Goal: Task Accomplishment & Management: Manage account settings

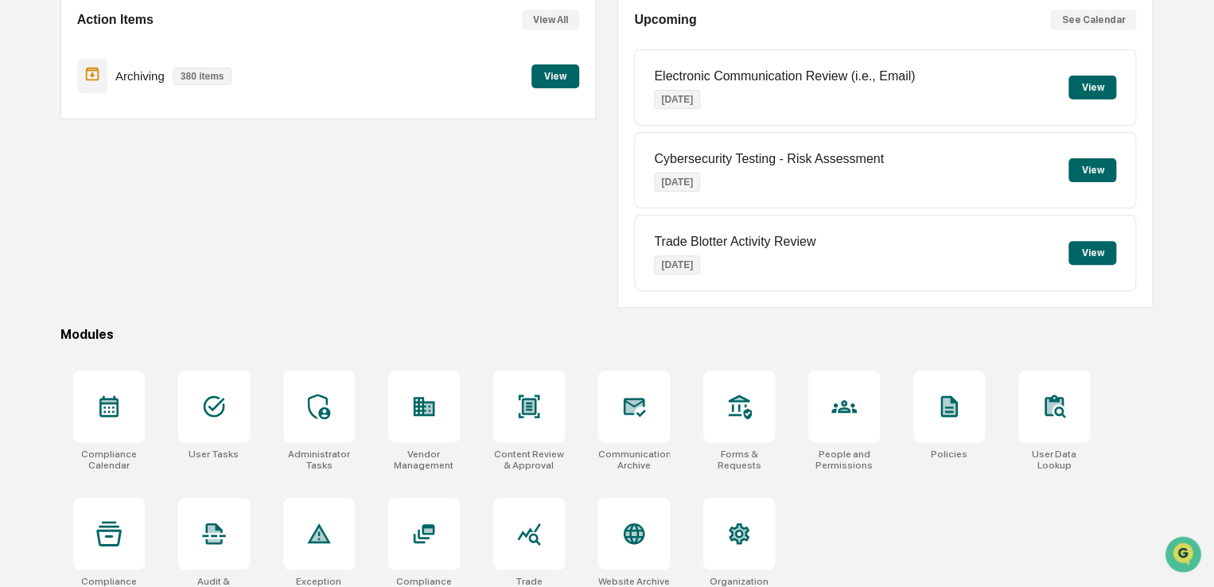
scroll to position [182, 0]
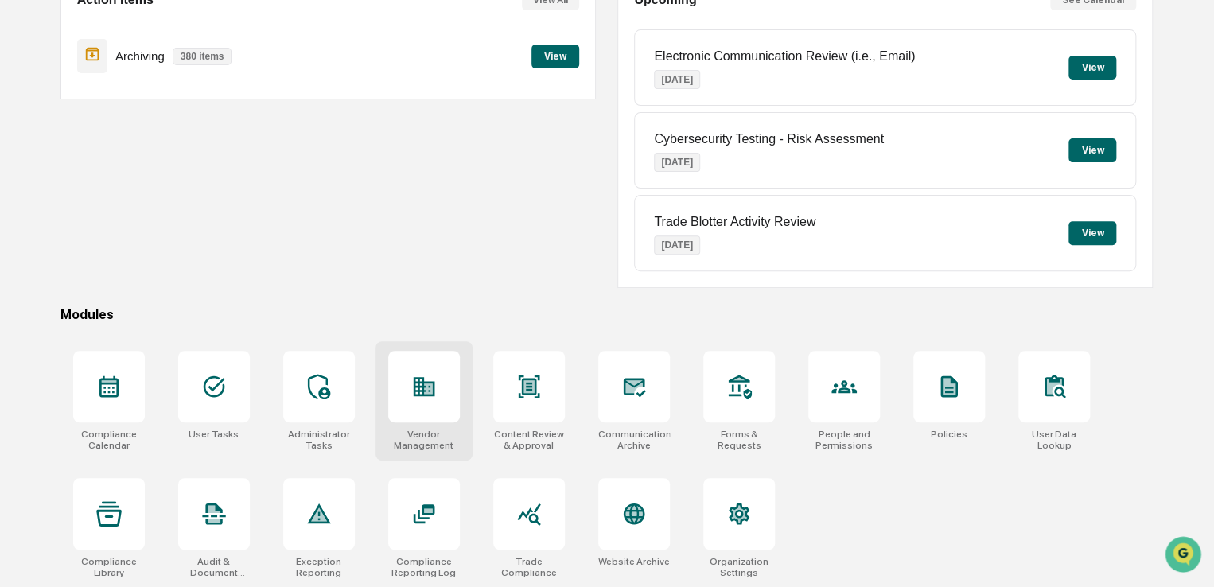
click at [412, 384] on icon at bounding box center [423, 386] width 25 height 25
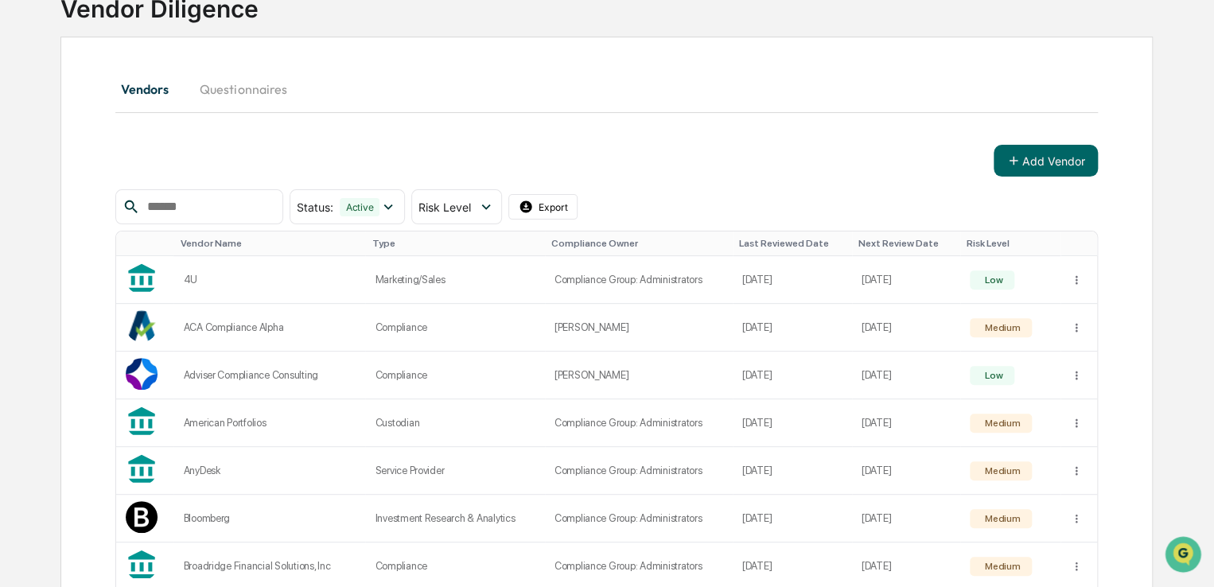
scroll to position [159, 0]
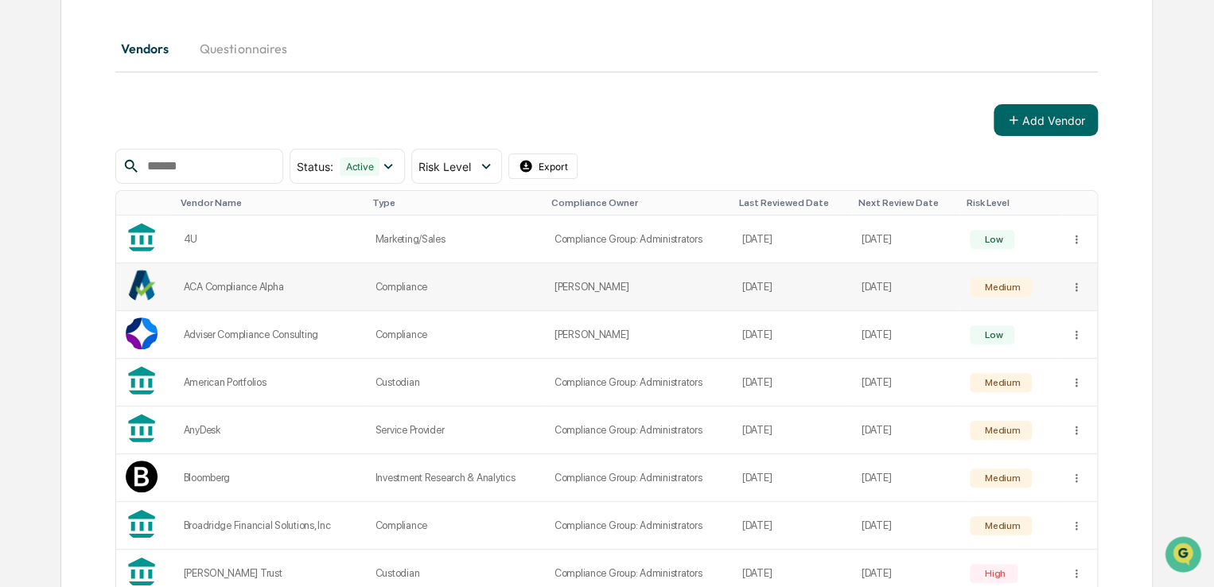
click at [244, 286] on div "ACA Compliance Alpha" at bounding box center [269, 287] width 173 height 12
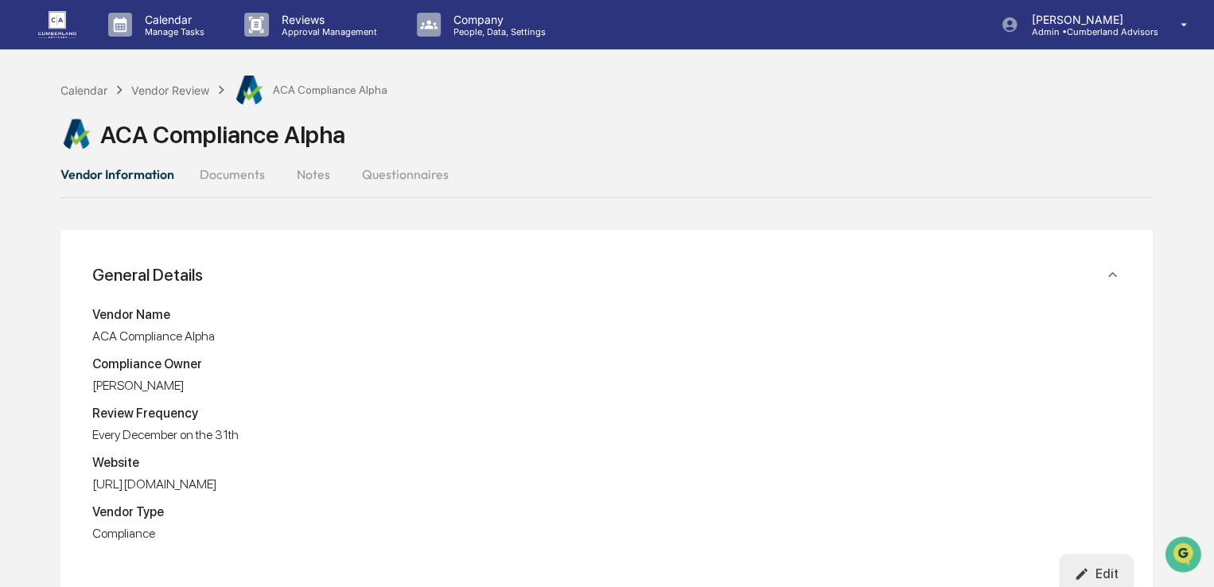
click at [216, 173] on button "Documents" at bounding box center [232, 174] width 91 height 38
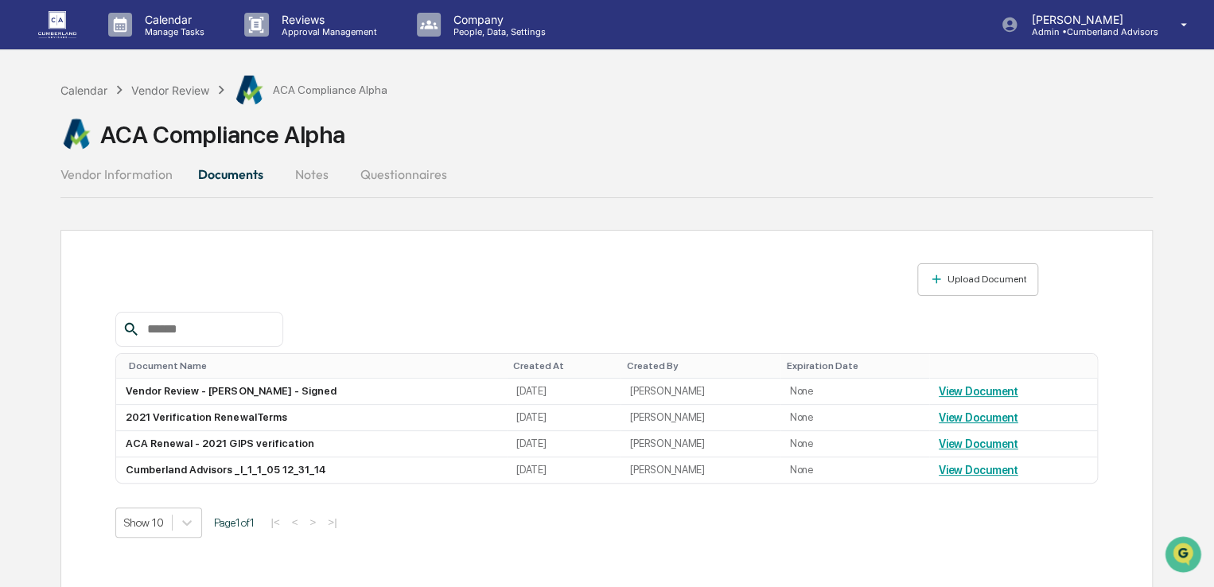
click at [129, 177] on button "Vendor Information" at bounding box center [122, 174] width 125 height 38
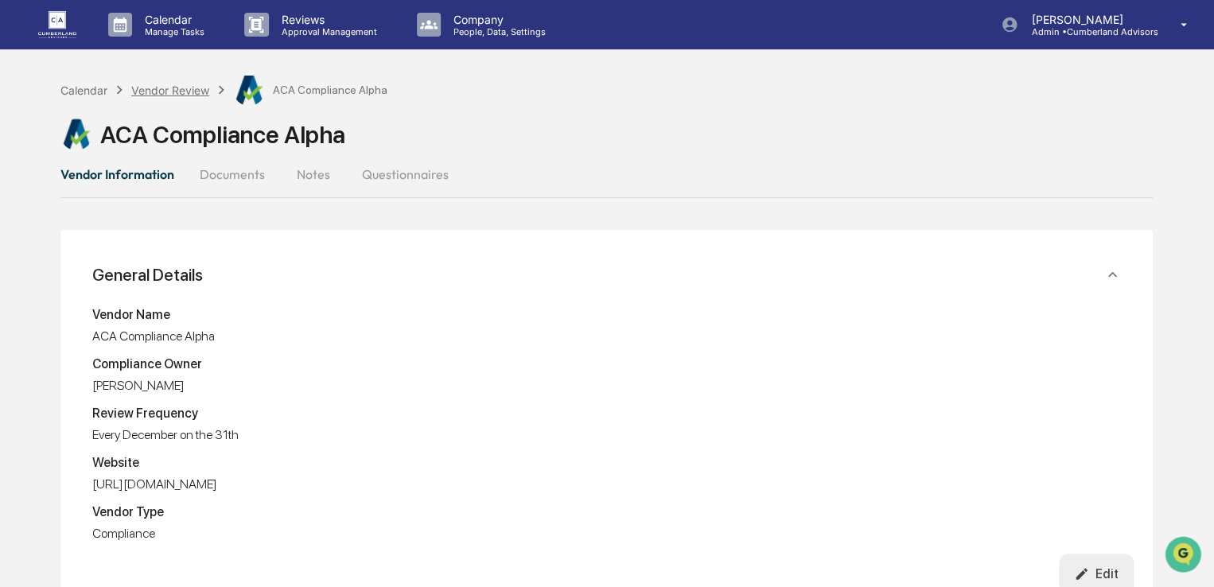
click at [149, 90] on div "Vendor Review" at bounding box center [170, 91] width 78 height 14
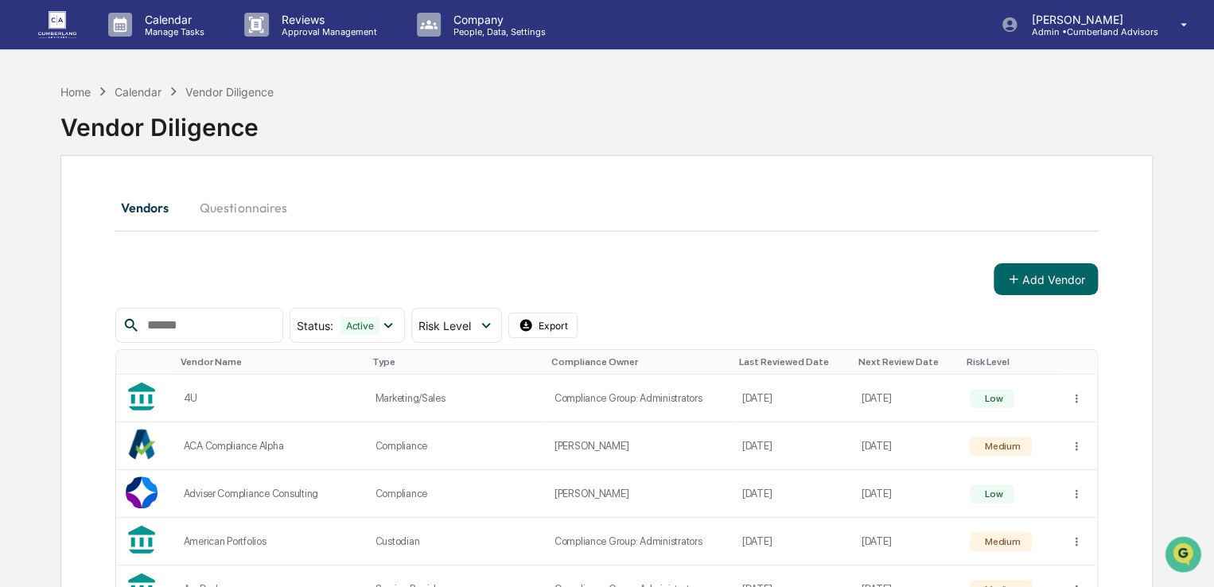
click at [68, 28] on img at bounding box center [57, 24] width 38 height 26
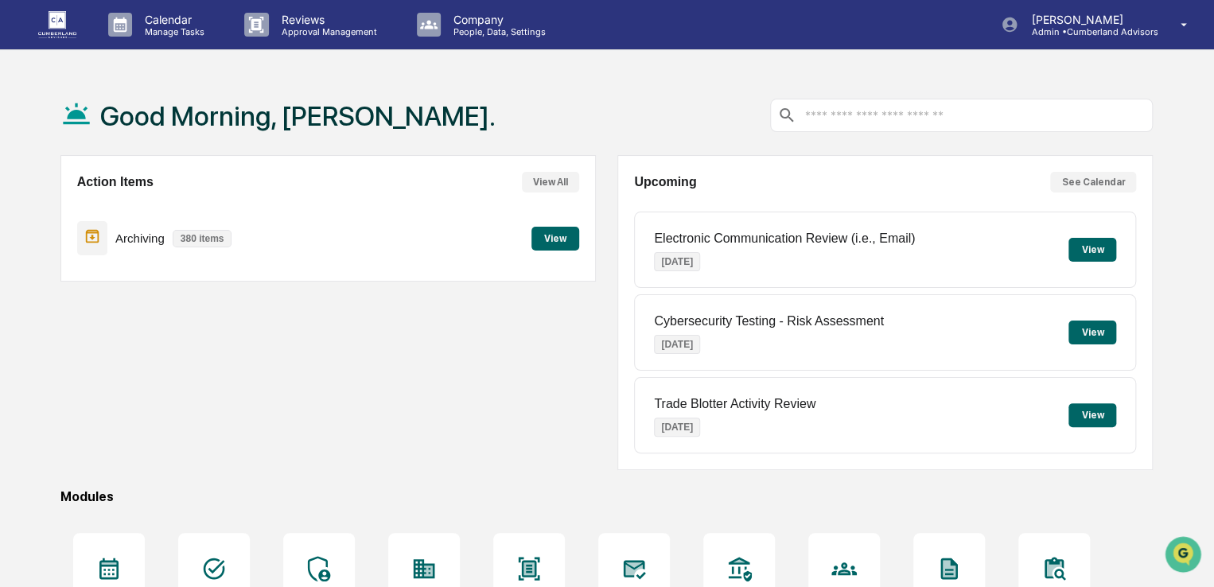
click at [557, 245] on button "View" at bounding box center [556, 239] width 48 height 24
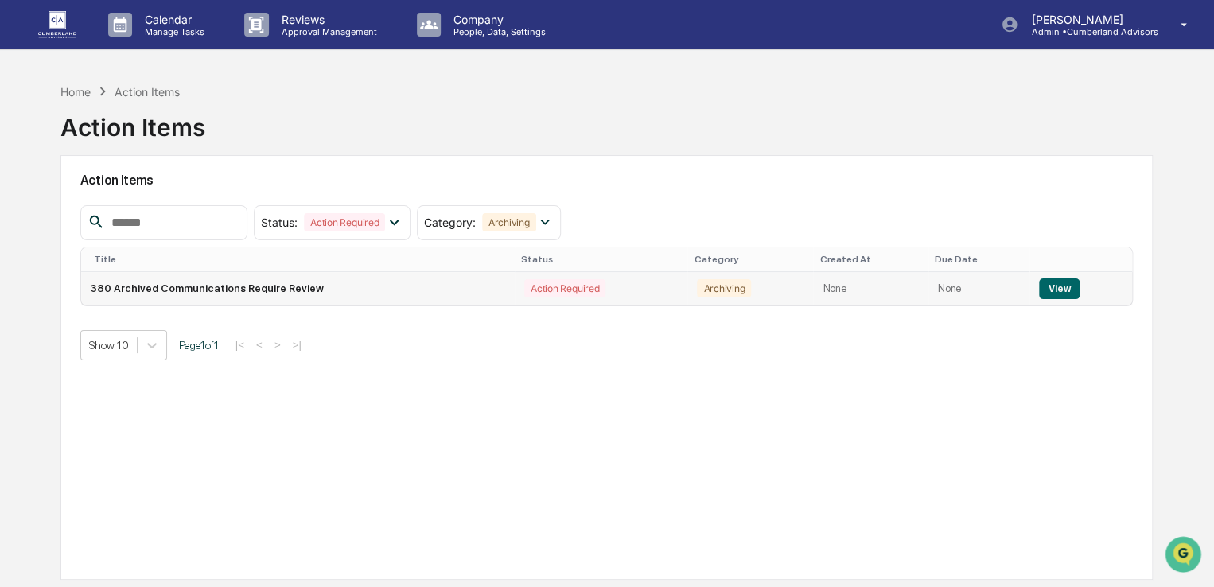
click at [1065, 290] on button "View" at bounding box center [1059, 289] width 41 height 21
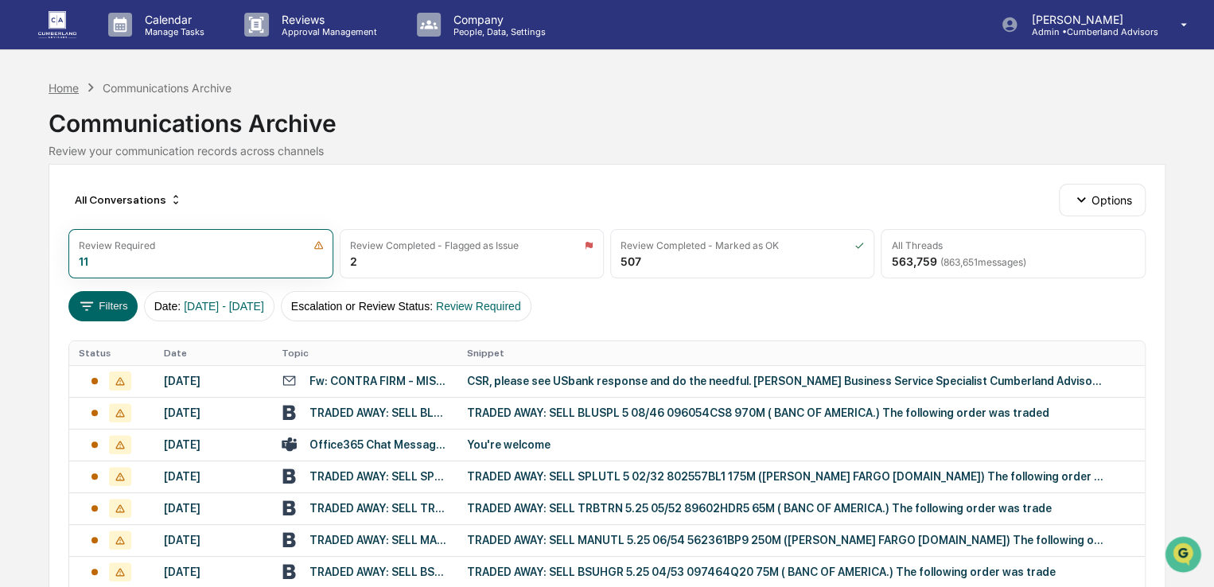
click at [56, 90] on div "Home" at bounding box center [64, 88] width 30 height 14
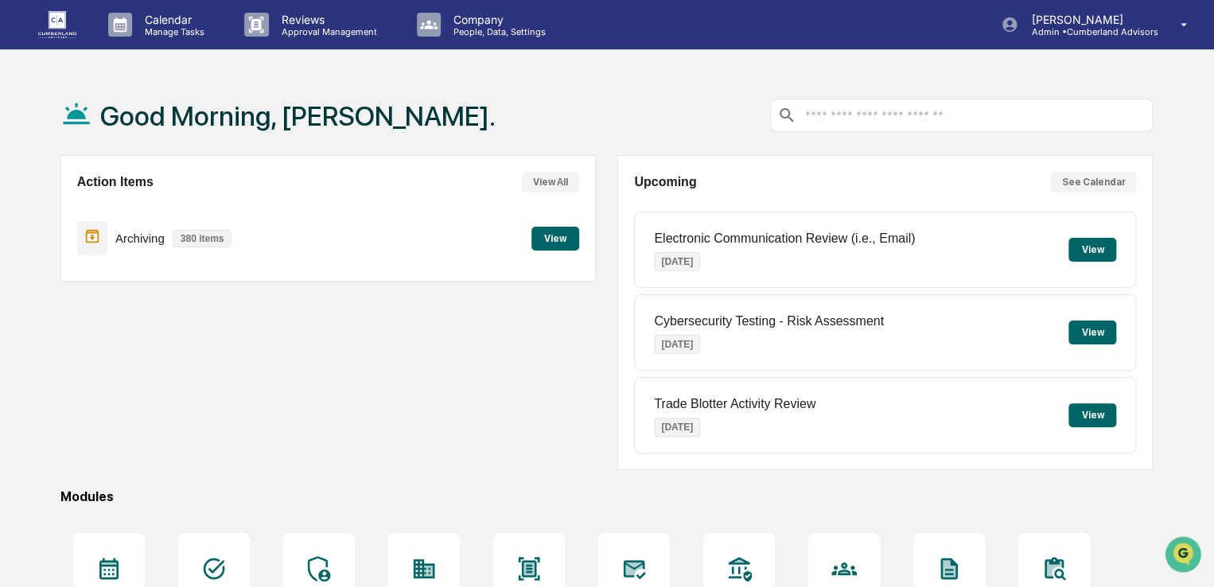
click at [552, 238] on button "View" at bounding box center [556, 239] width 48 height 24
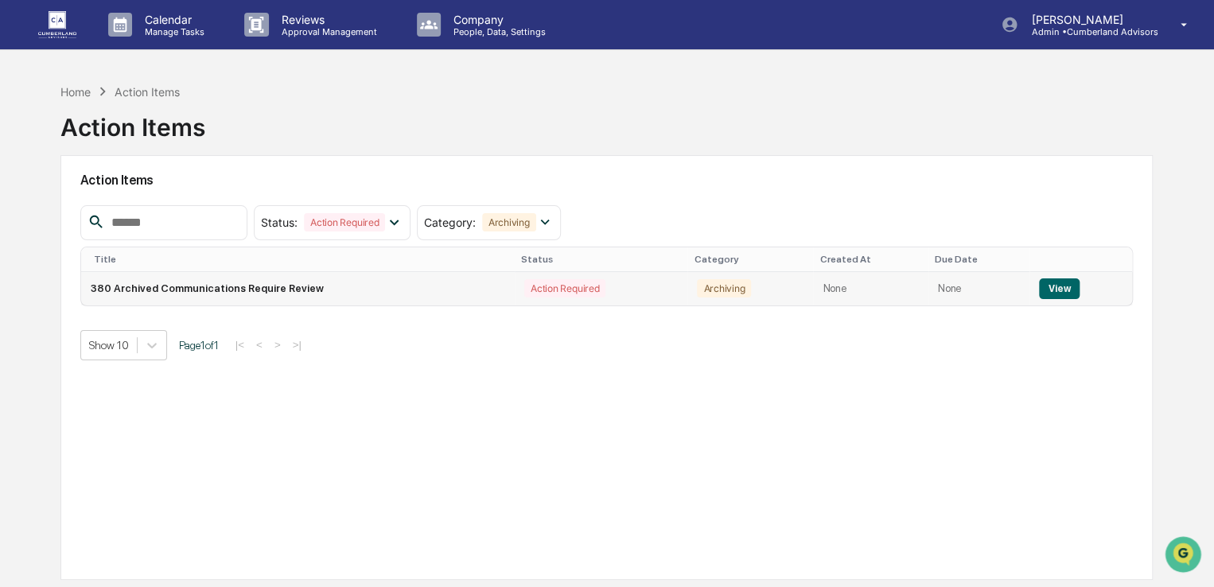
click at [1046, 288] on button "View" at bounding box center [1059, 289] width 41 height 21
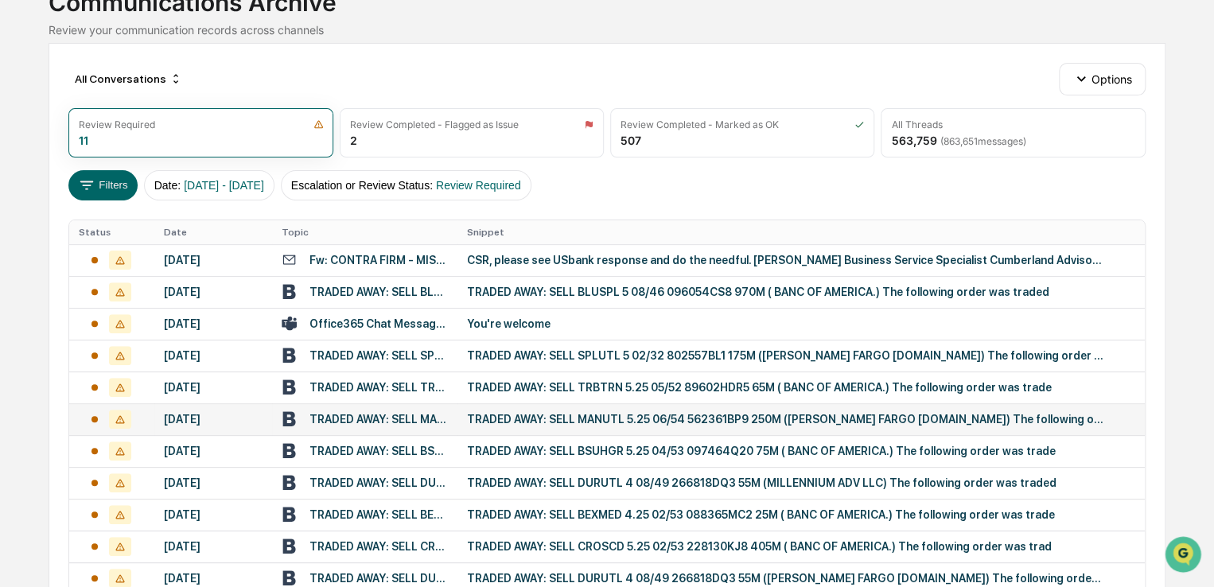
scroll to position [159, 0]
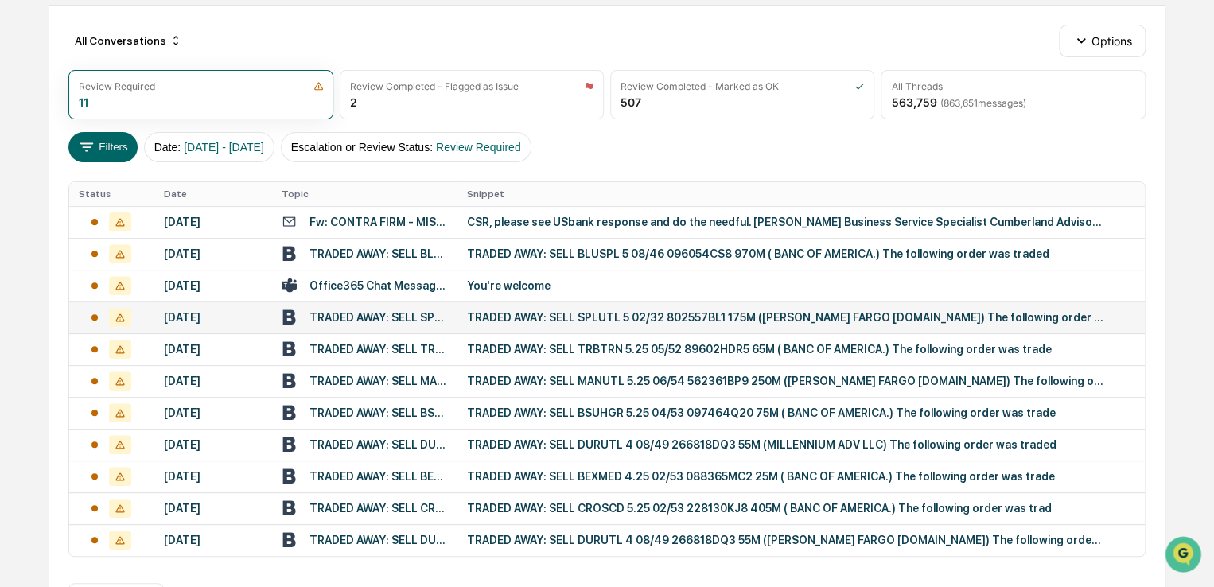
click at [500, 320] on div "TRADED AWAY: SELL SPLUTL 5 02/32 802557BL1 175M ([PERSON_NAME] FARGO [DOMAIN_NA…" at bounding box center [785, 317] width 637 height 13
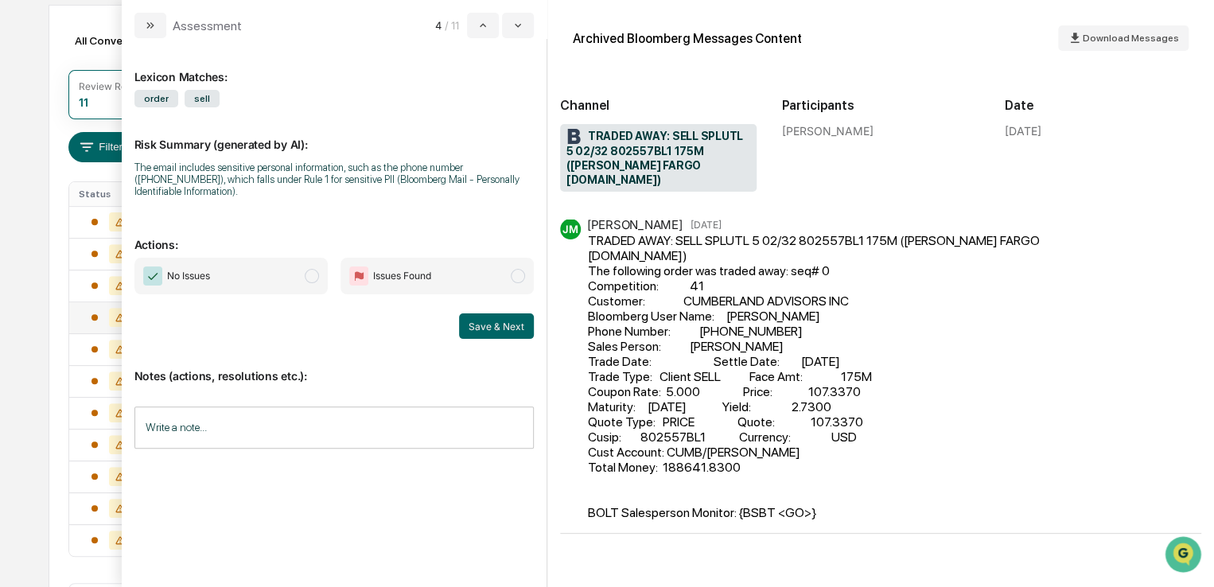
drag, startPoint x: 196, startPoint y: 191, endPoint x: 212, endPoint y: 205, distance: 20.9
click at [212, 205] on div "Risk Summary (generated by AI): The email includes sensitive personal informati…" at bounding box center [333, 157] width 399 height 100
drag, startPoint x: 827, startPoint y: 325, endPoint x: 772, endPoint y: 318, distance: 55.4
click at [772, 318] on div "TRADED AWAY: SELL SPLUTL 5 02/32 802557BL1 175M ([PERSON_NAME] FARGO [DOMAIN_NA…" at bounding box center [821, 376] width 466 height 287
drag, startPoint x: 826, startPoint y: 333, endPoint x: 698, endPoint y: 338, distance: 128.2
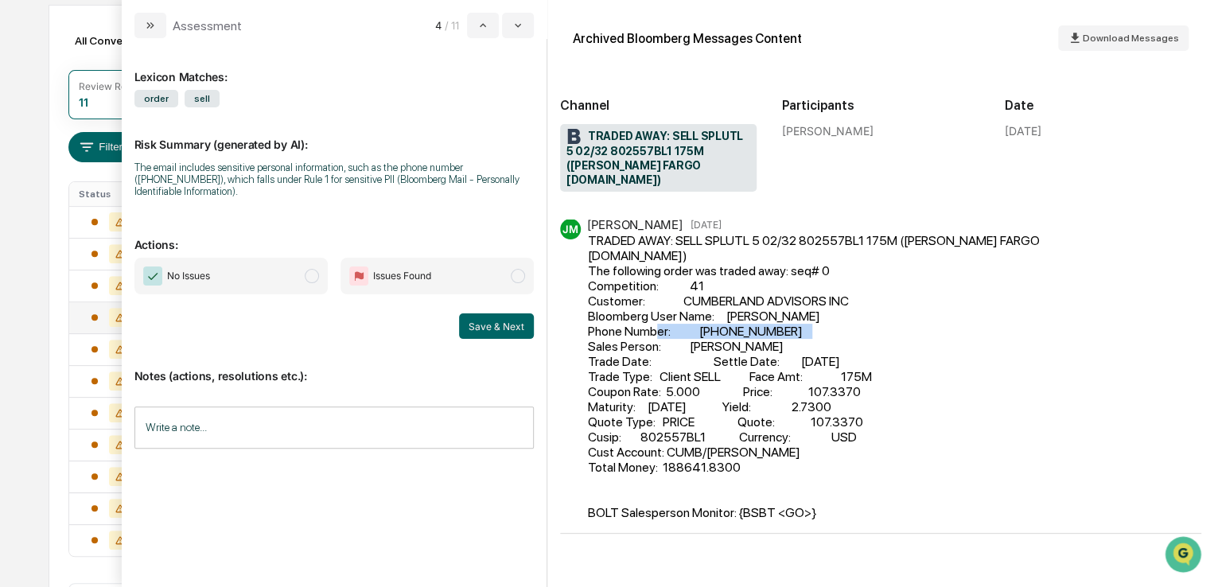
click at [698, 338] on div "TRADED AWAY: SELL SPLUTL 5 02/32 802557BL1 175M ([PERSON_NAME] FARGO [DOMAIN_NA…" at bounding box center [821, 376] width 466 height 287
click at [837, 348] on div "TRADED AWAY: SELL SPLUTL 5 02/32 802557BL1 175M ([PERSON_NAME] FARGO [DOMAIN_NA…" at bounding box center [821, 376] width 466 height 287
drag, startPoint x: 824, startPoint y: 331, endPoint x: 690, endPoint y: 326, distance: 133.8
click at [690, 326] on div "TRADED AWAY: SELL SPLUTL 5 02/32 802557BL1 175M ([PERSON_NAME] FARGO [DOMAIN_NA…" at bounding box center [821, 376] width 466 height 287
drag, startPoint x: 907, startPoint y: 337, endPoint x: 879, endPoint y: 333, distance: 28.9
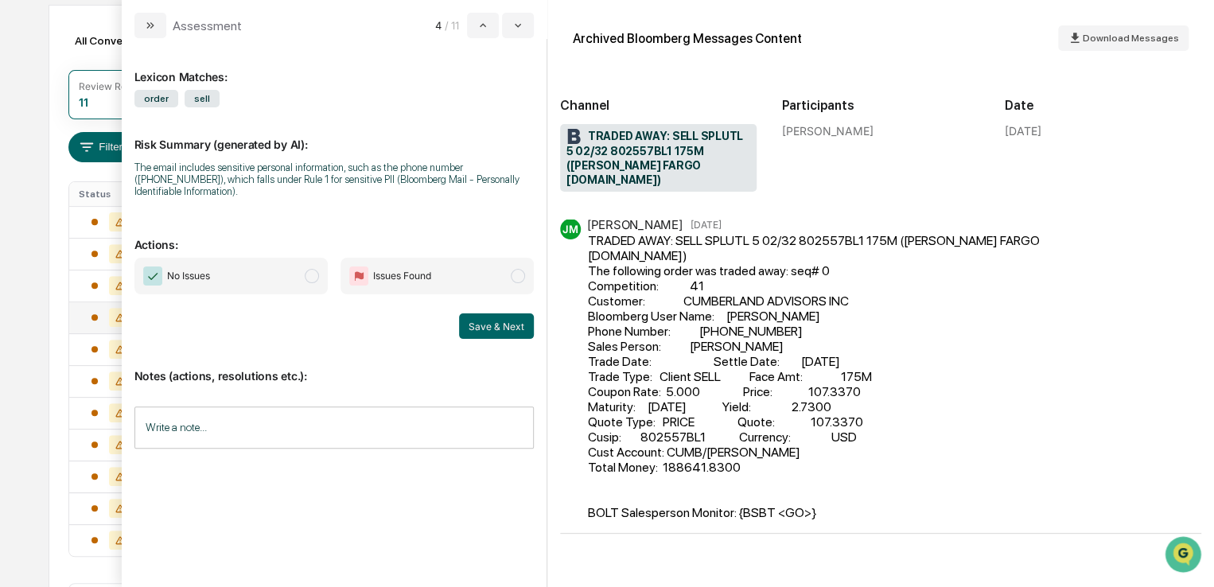
click at [905, 338] on div "TRADED AWAY: SELL SPLUTL 5 02/32 802557BL1 175M ([PERSON_NAME] FARGO [DOMAIN_NA…" at bounding box center [821, 376] width 466 height 287
click at [62, 119] on div "All Conversations Options Review Required 11 Review Completed - Flagged as Issu…" at bounding box center [607, 326] width 1117 height 642
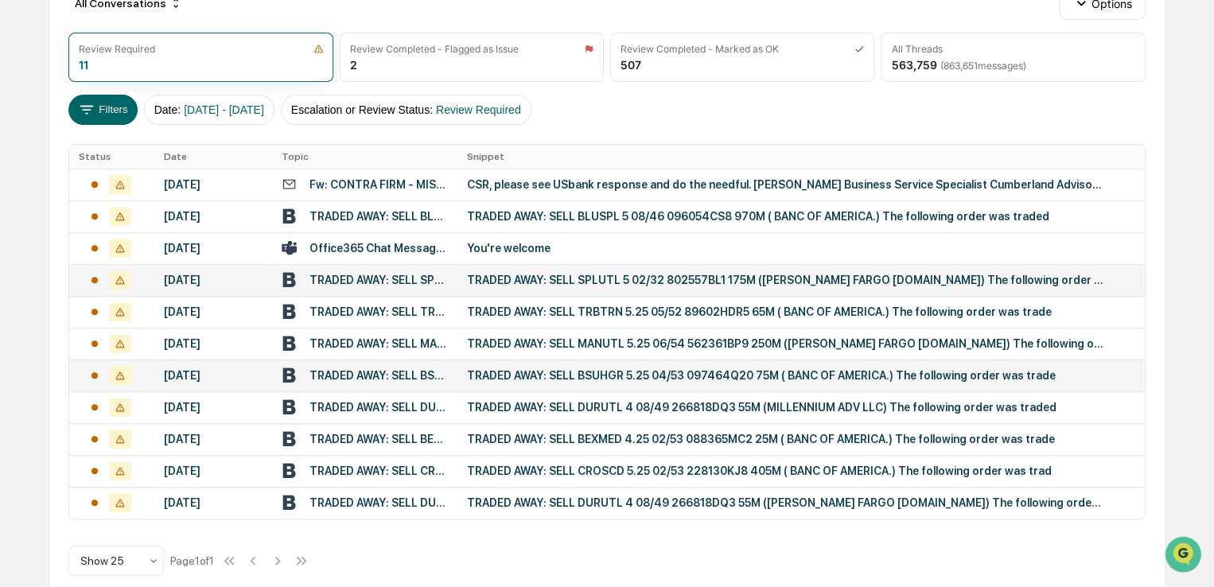
scroll to position [217, 0]
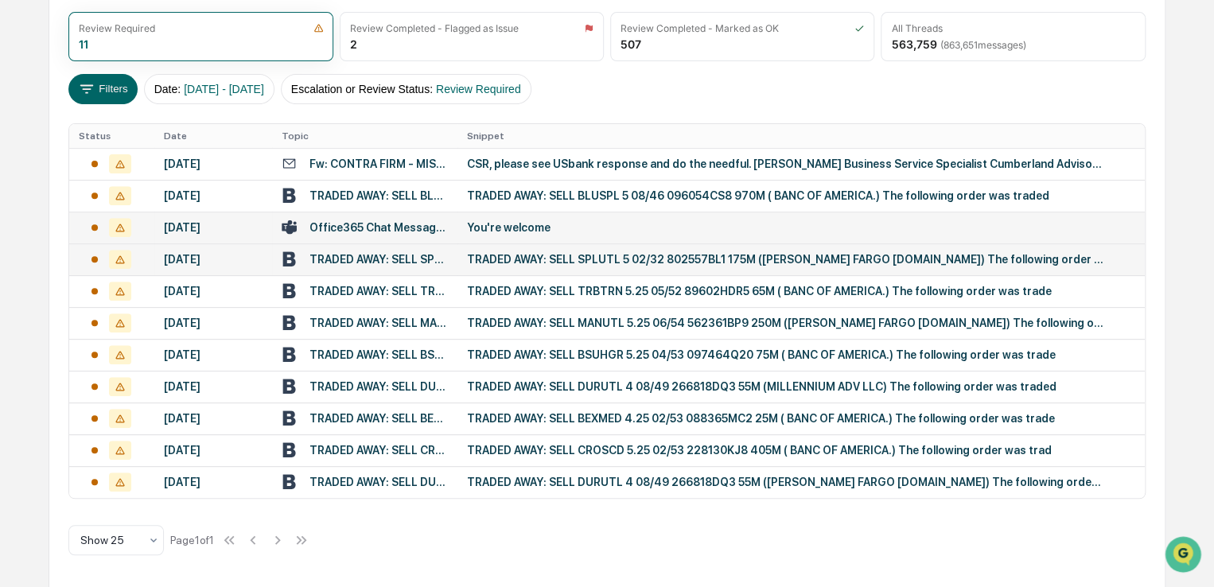
click at [488, 224] on div "You're welcome" at bounding box center [785, 227] width 637 height 13
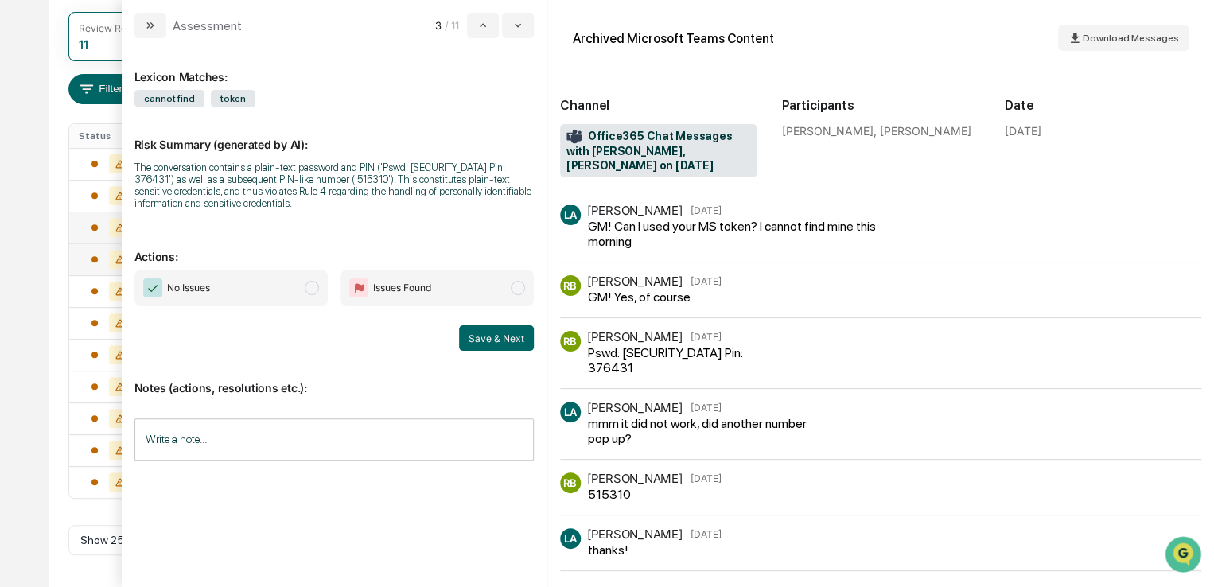
drag, startPoint x: 656, startPoint y: 368, endPoint x: 688, endPoint y: 372, distance: 32.1
click at [656, 365] on div "Pswd: [SECURITY_DATA] Pin: 376431" at bounding box center [680, 360] width 185 height 30
click at [42, 103] on div "Calendar Manage Tasks Reviews Approval Management Company People, Data, Setting…" at bounding box center [607, 186] width 1214 height 806
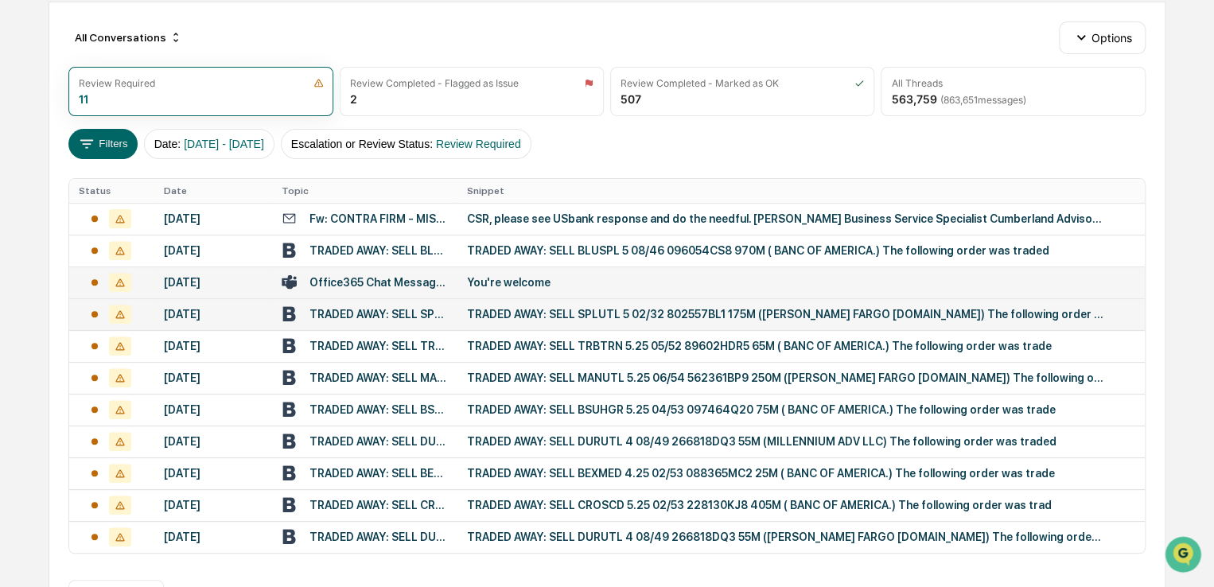
scroll to position [58, 0]
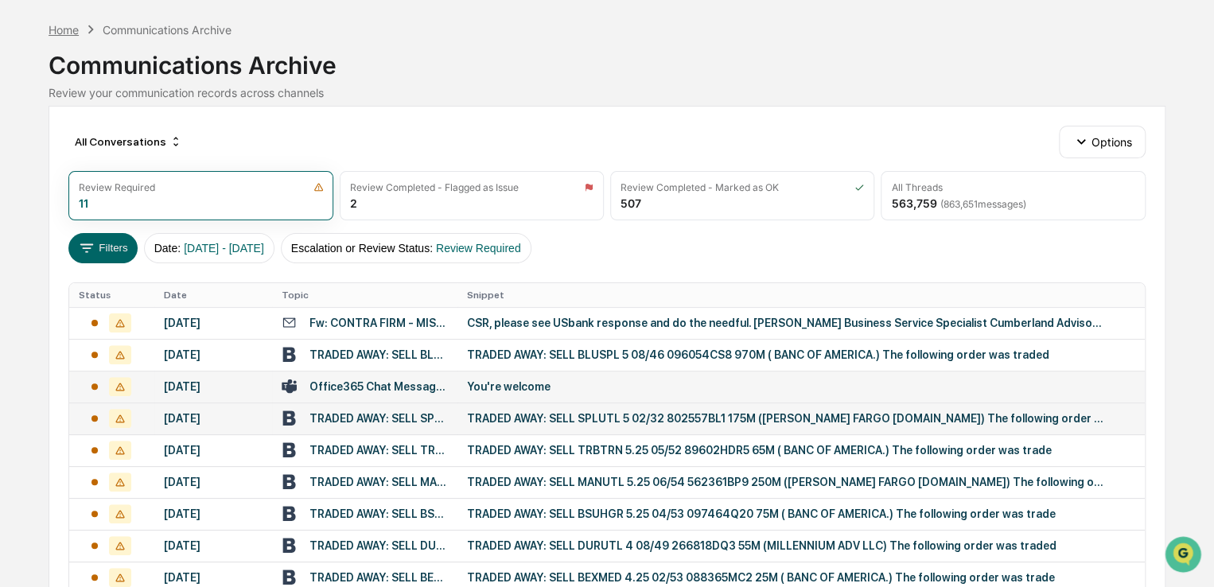
click at [76, 29] on div "Home" at bounding box center [64, 30] width 30 height 14
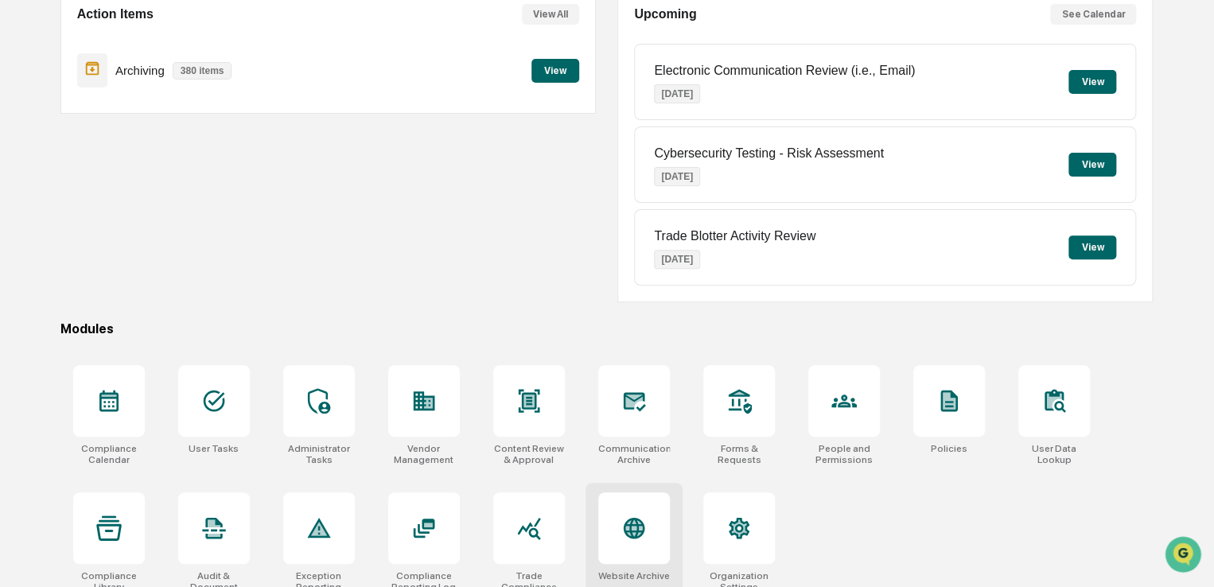
scroll to position [182, 0]
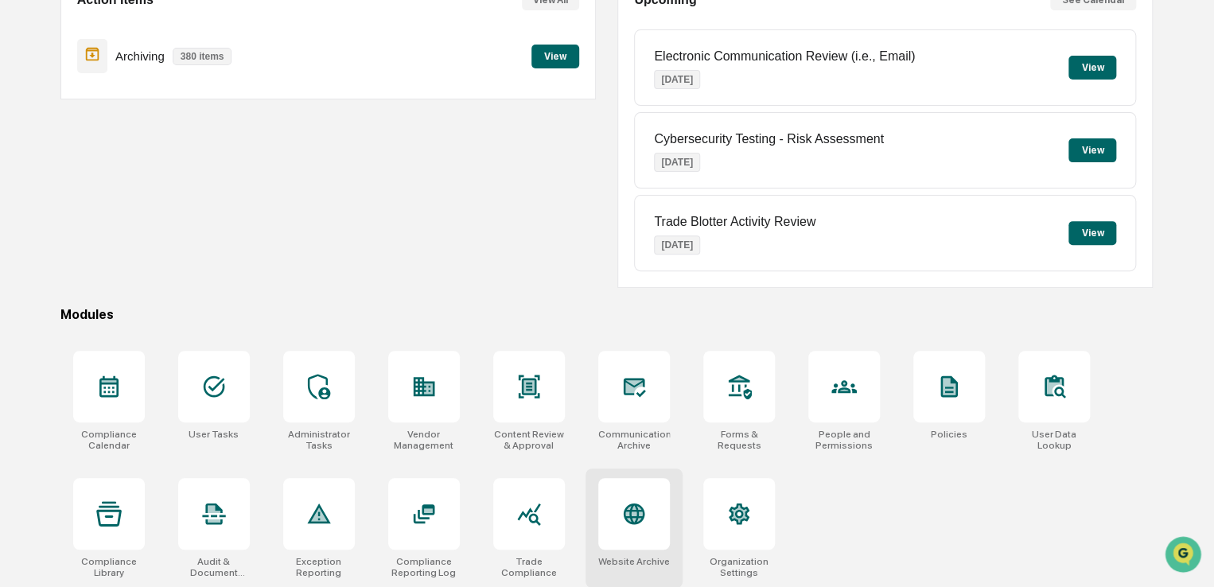
click at [643, 508] on icon at bounding box center [633, 514] width 21 height 21
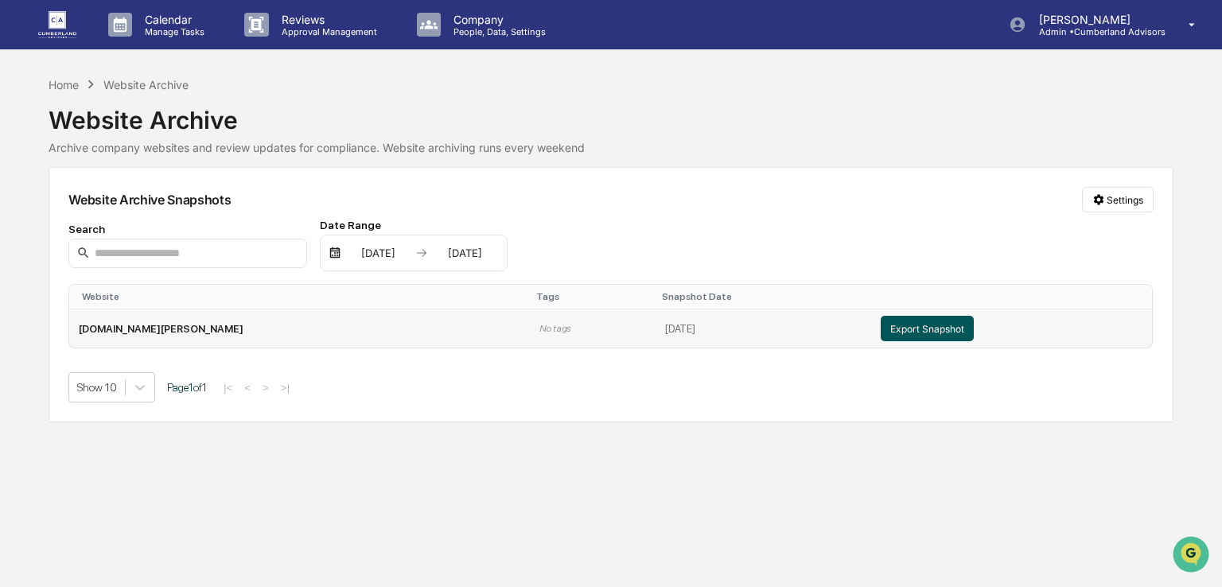
click at [890, 329] on button "Export Snapshot" at bounding box center [927, 328] width 93 height 25
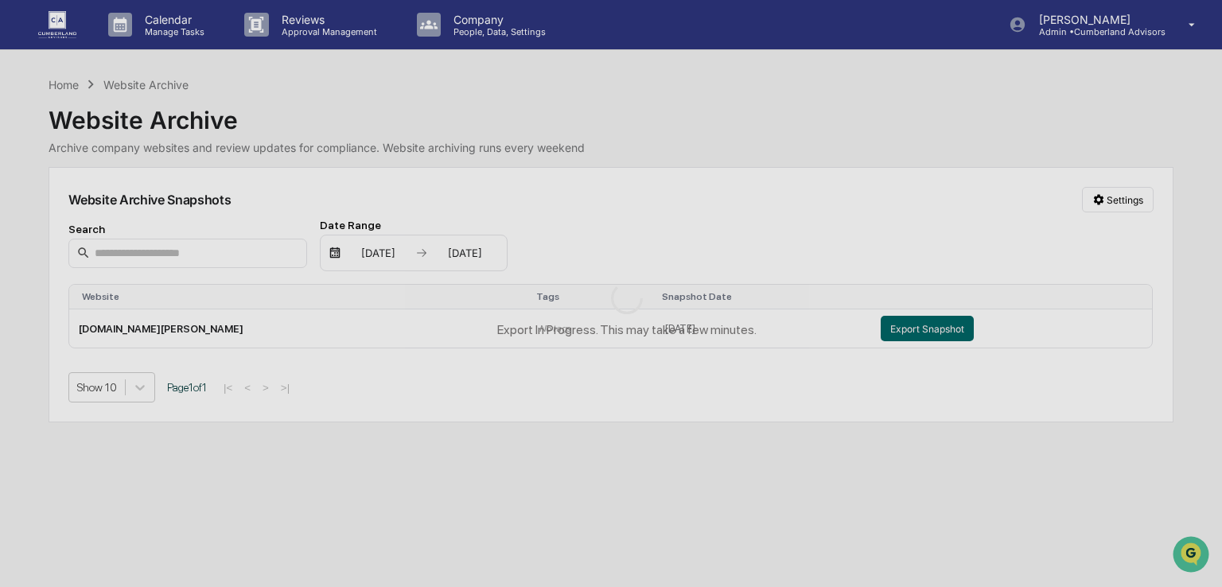
click at [831, 492] on div "Export In Progress. This may take a few minutes." at bounding box center [627, 309] width 1254 height 619
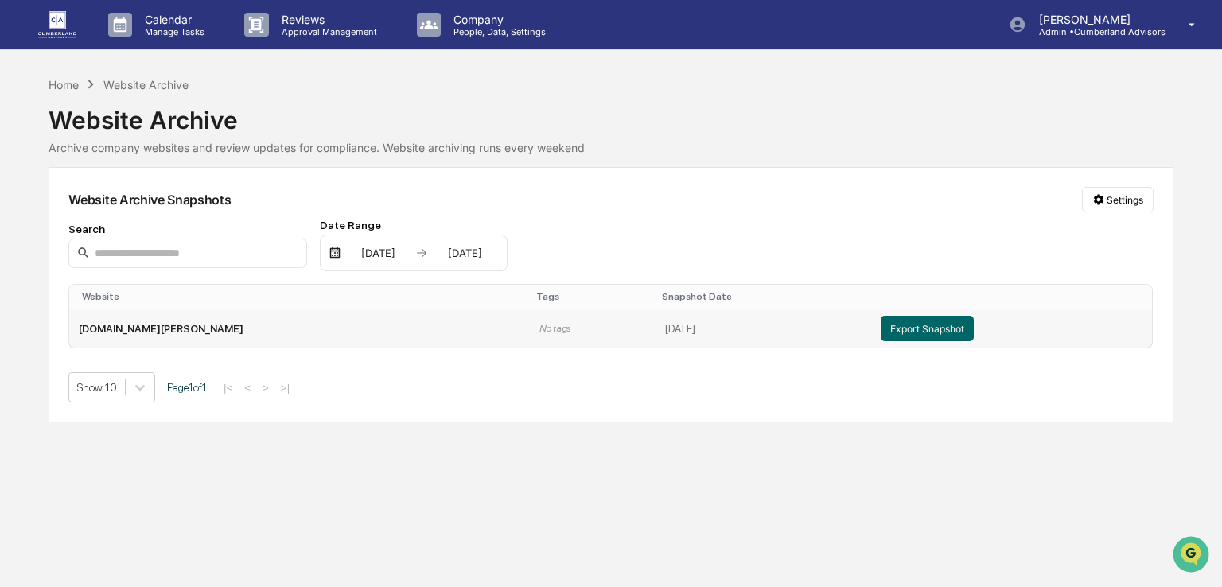
click at [656, 342] on td "September 11, 2025" at bounding box center [764, 329] width 216 height 38
click at [54, 76] on div "Home Website Archive" at bounding box center [118, 85] width 139 height 18
click at [57, 78] on div "Home" at bounding box center [64, 85] width 30 height 14
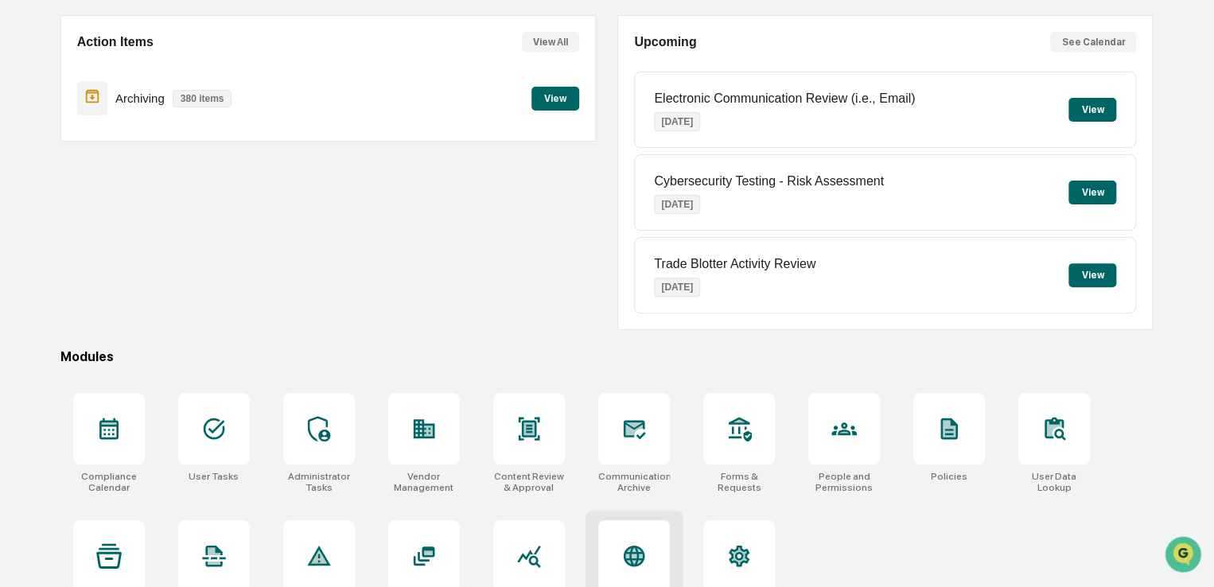
scroll to position [182, 0]
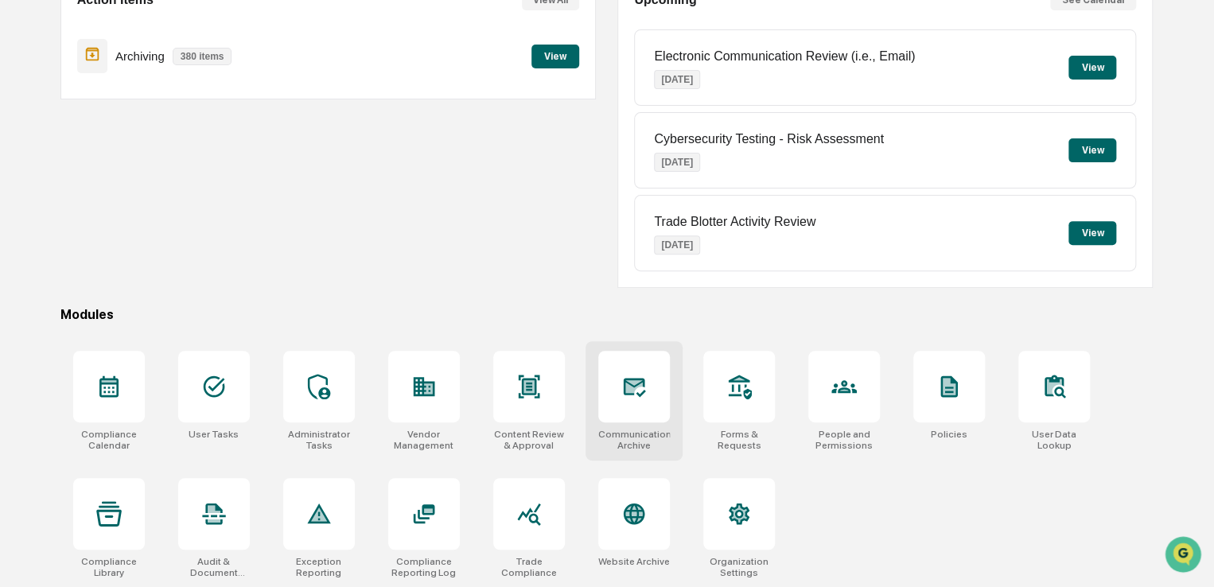
click at [614, 392] on div at bounding box center [634, 387] width 72 height 72
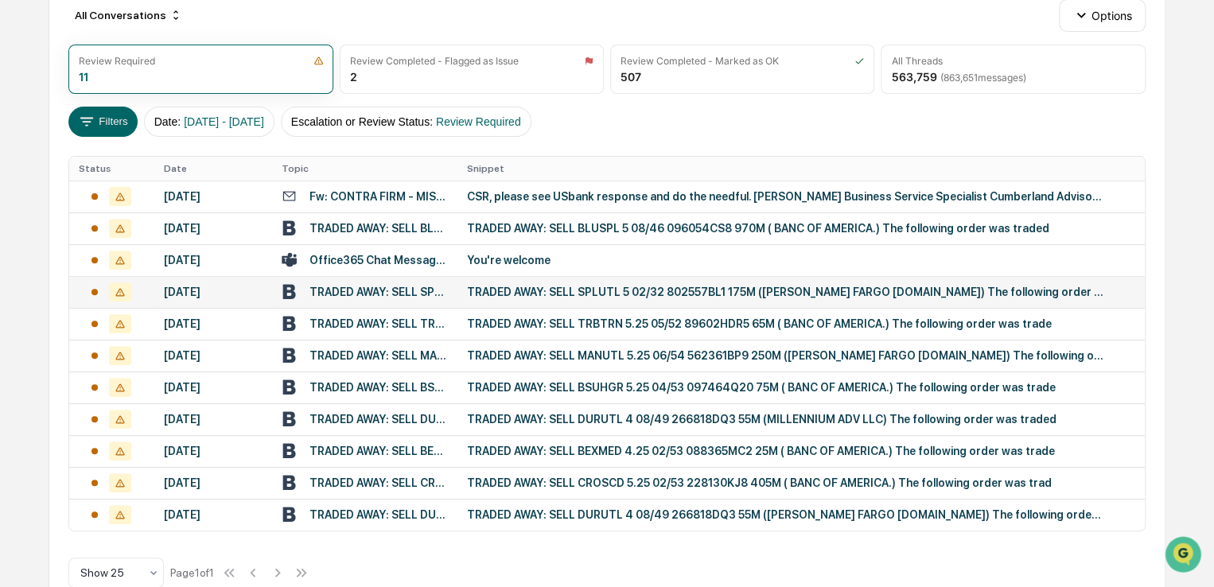
scroll to position [217, 0]
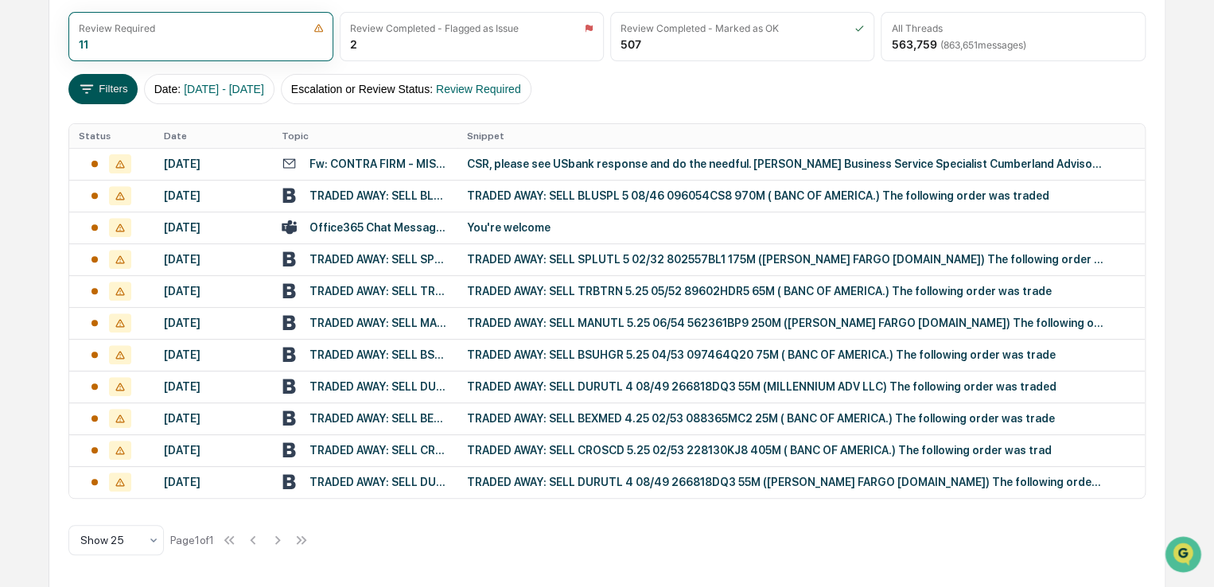
click at [112, 87] on button "Filters" at bounding box center [102, 89] width 69 height 30
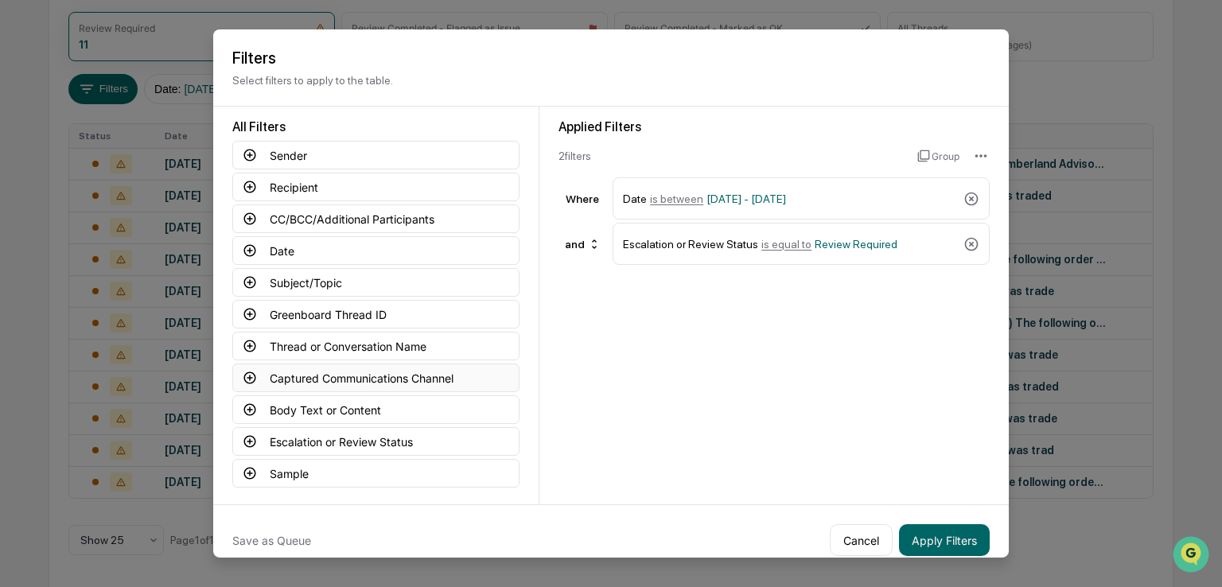
click at [303, 375] on button "Captured Communications Channel" at bounding box center [375, 378] width 287 height 29
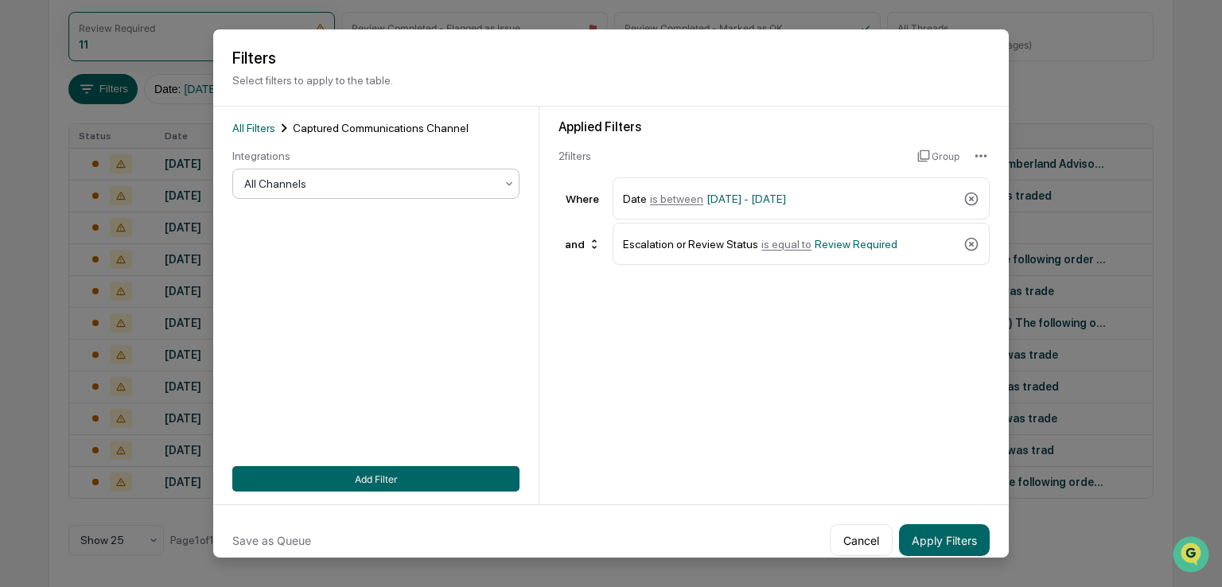
click at [310, 179] on div at bounding box center [369, 184] width 251 height 16
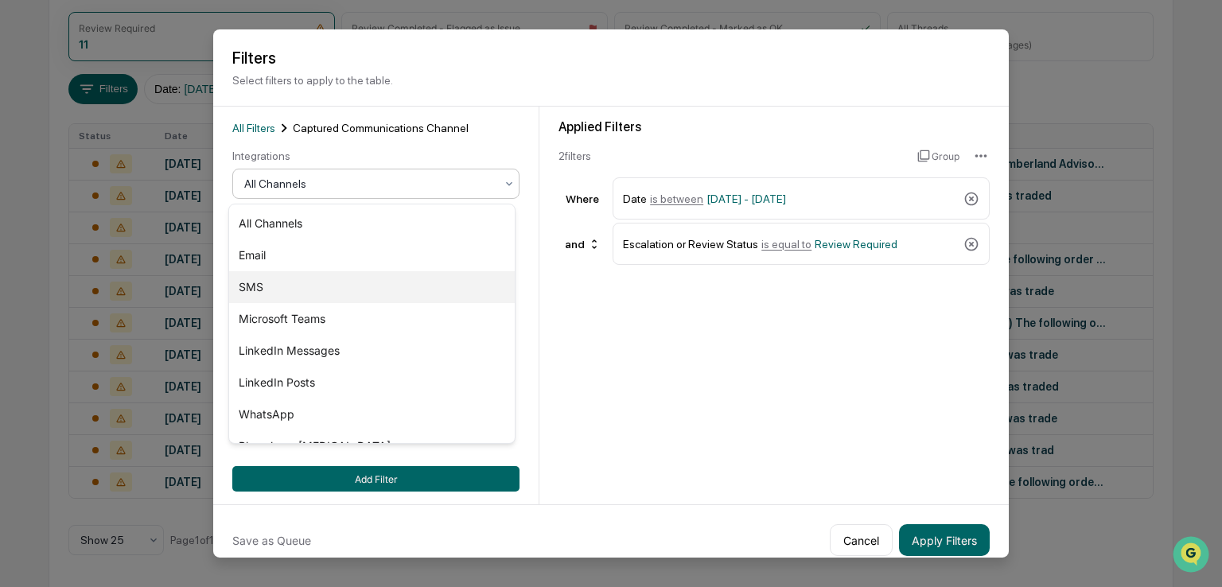
click at [271, 280] on div "SMS" at bounding box center [372, 287] width 286 height 32
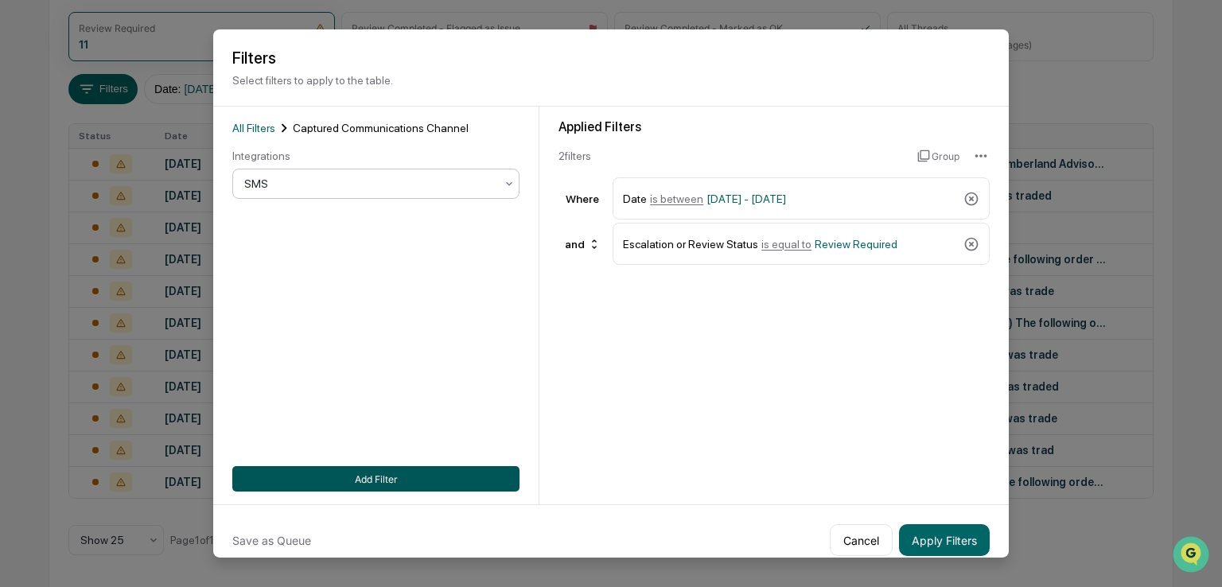
click at [411, 475] on button "Add Filter" at bounding box center [375, 478] width 287 height 25
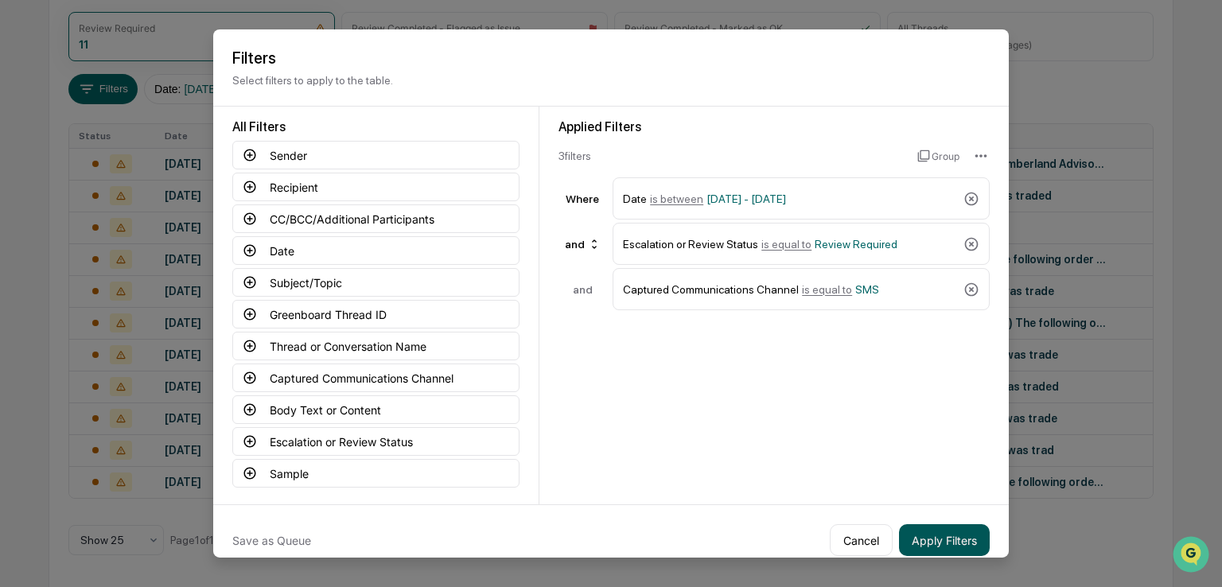
click at [933, 541] on button "Apply Filters" at bounding box center [944, 540] width 91 height 32
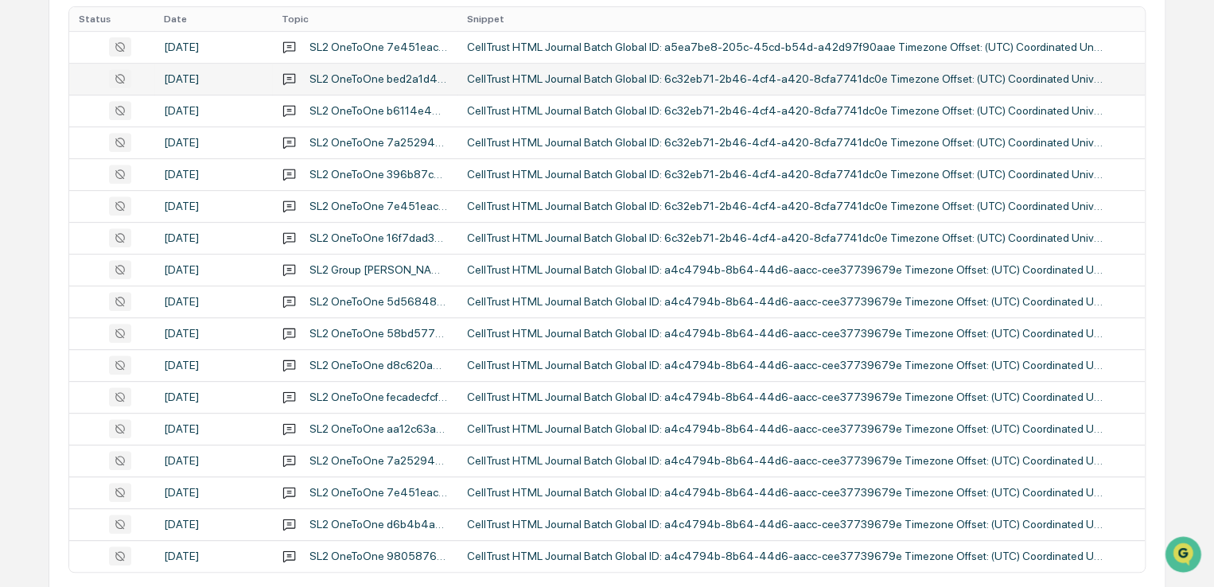
scroll to position [90, 0]
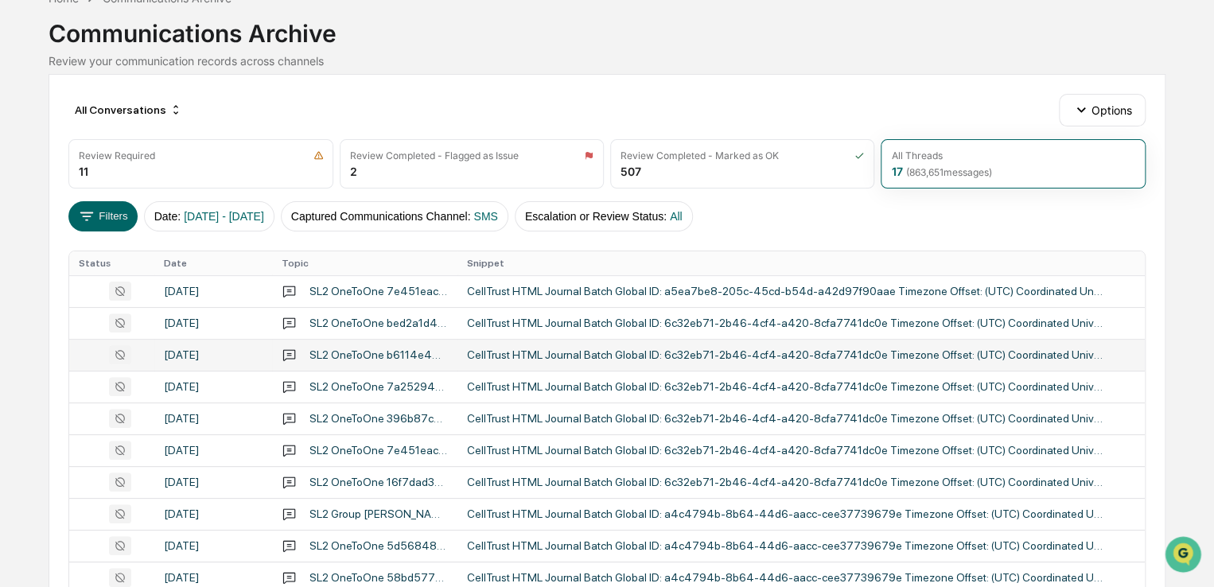
click at [446, 368] on tbody "September 11, 2025 SL2 OneToOne 7e451eac812a431ea9c743ce8ea89f7d2d7986f6592a45e…" at bounding box center [607, 545] width 1076 height 541
click at [202, 290] on div "September 11, 2025" at bounding box center [213, 291] width 99 height 13
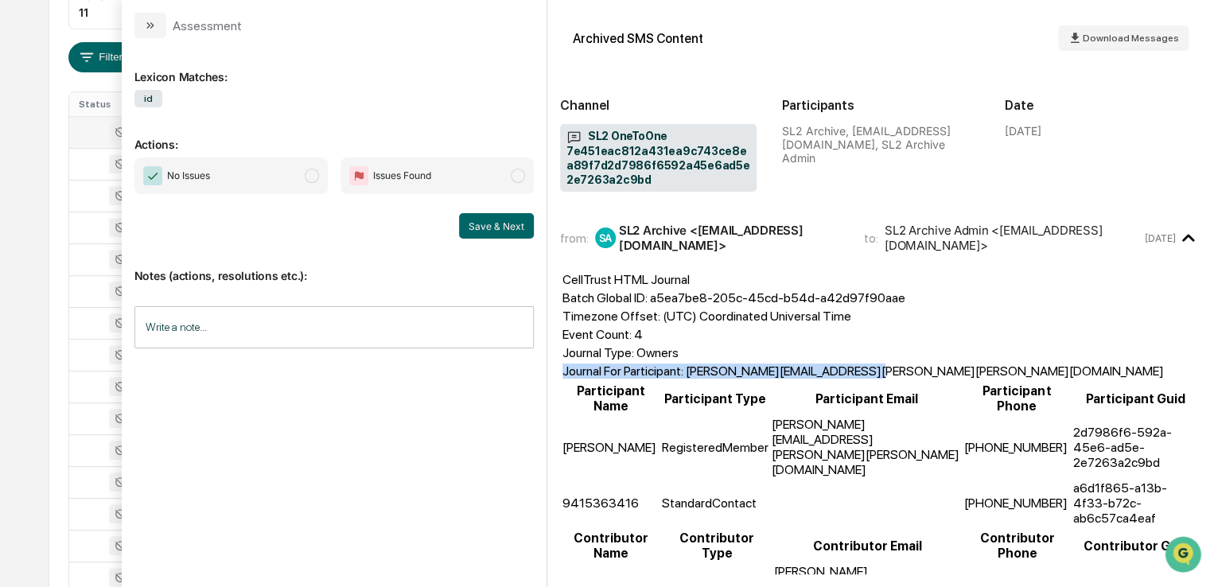
drag, startPoint x: 878, startPoint y: 370, endPoint x: 566, endPoint y: 371, distance: 311.9
click at [566, 371] on td "Journal For Participant: donnamarie.jackson@cumber.com" at bounding box center [863, 371] width 603 height 17
drag, startPoint x: 883, startPoint y: 364, endPoint x: 706, endPoint y: 370, distance: 177.6
click at [691, 368] on td "Journal For Participant: donnamarie.jackson@cumber.com" at bounding box center [863, 371] width 603 height 17
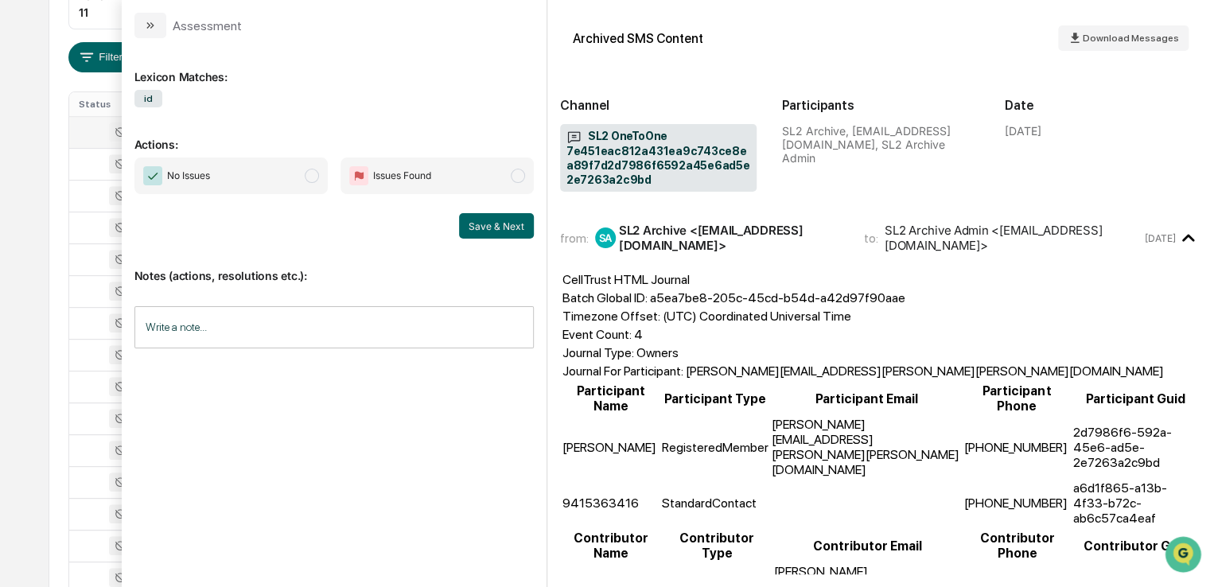
click at [41, 158] on div "Calendar Manage Tasks Reviews Approval Management Company People, Data, Setting…" at bounding box center [607, 249] width 1214 height 997
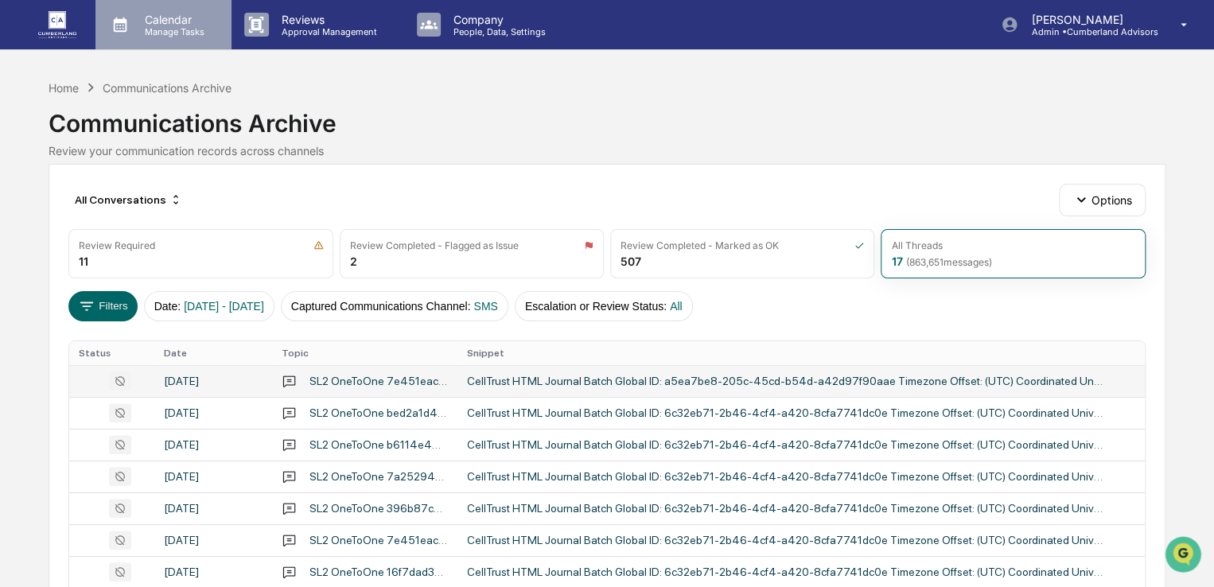
click at [158, 29] on p "Manage Tasks" at bounding box center [172, 31] width 80 height 11
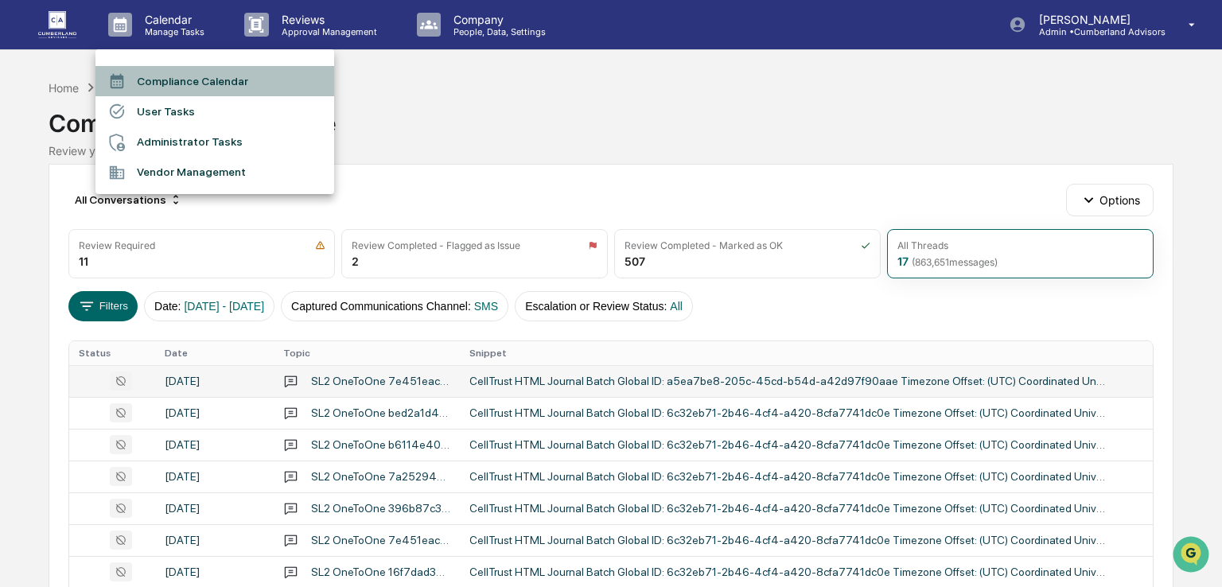
click at [181, 82] on li "Compliance Calendar" at bounding box center [214, 81] width 239 height 30
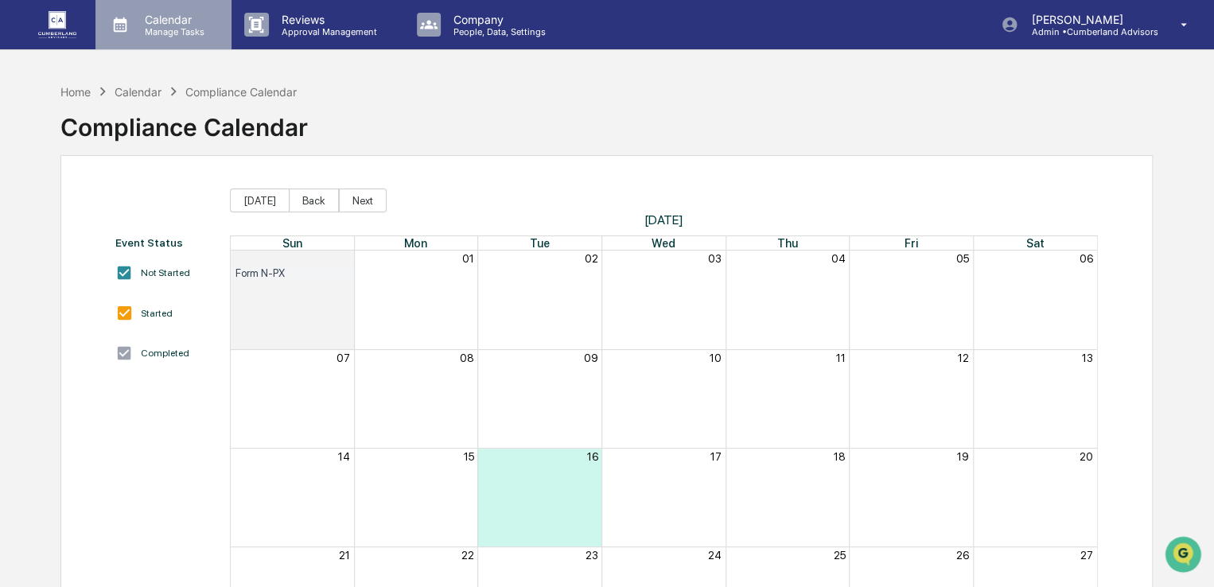
click at [146, 10] on div "Calendar Manage Tasks" at bounding box center [163, 24] width 136 height 49
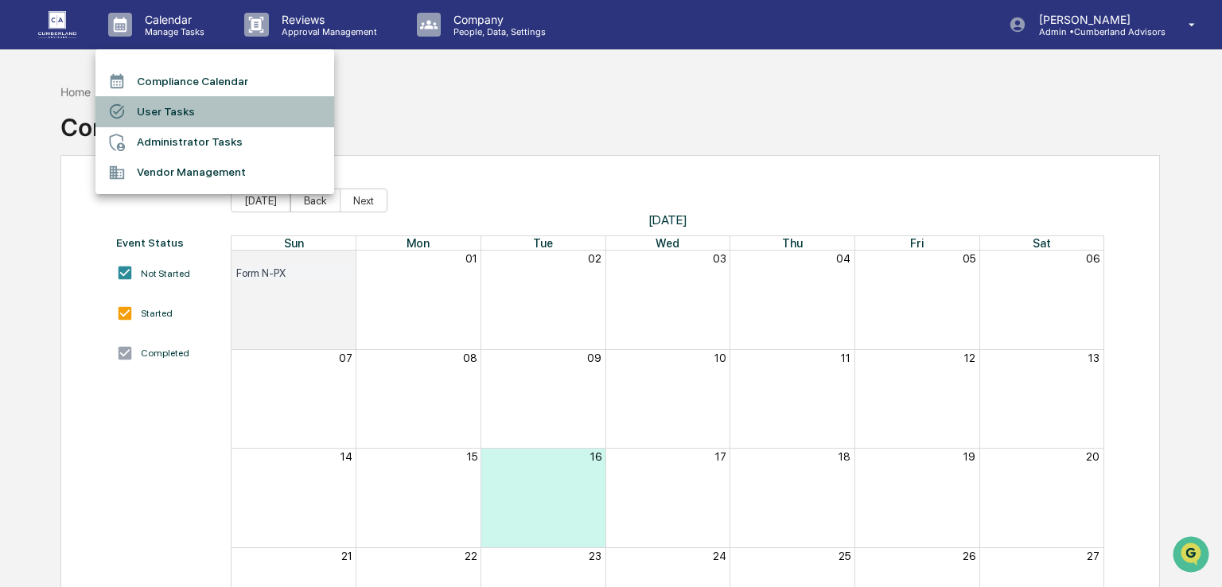
click at [169, 112] on li "User Tasks" at bounding box center [214, 111] width 239 height 30
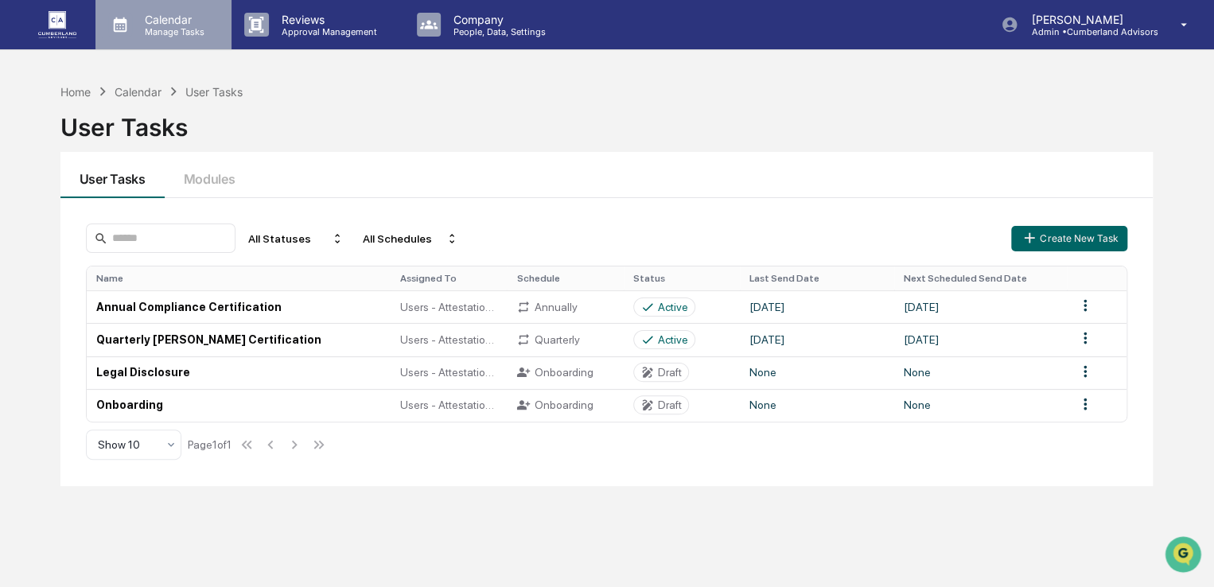
click at [154, 28] on p "Manage Tasks" at bounding box center [172, 31] width 80 height 11
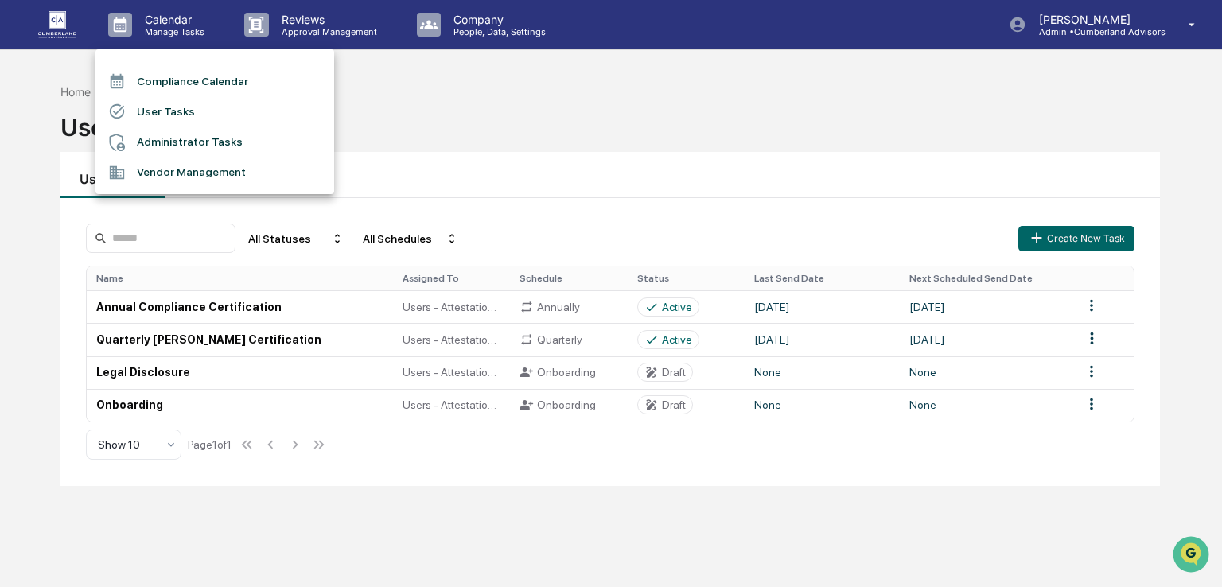
click at [172, 146] on li "Administrator Tasks" at bounding box center [214, 142] width 239 height 30
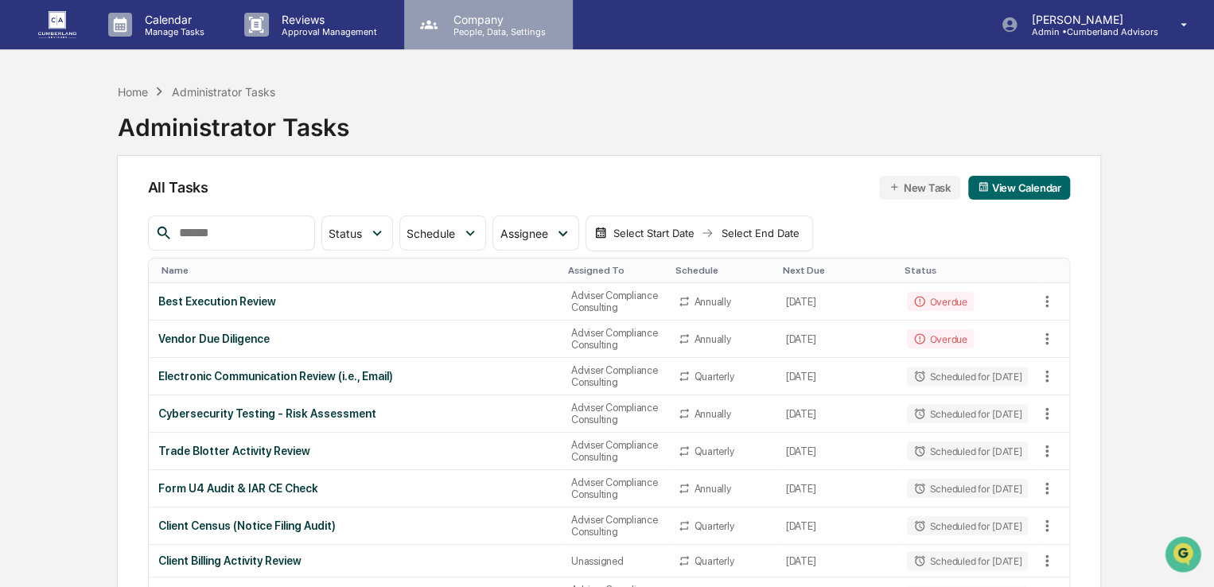
click at [483, 22] on p "Company" at bounding box center [497, 20] width 113 height 14
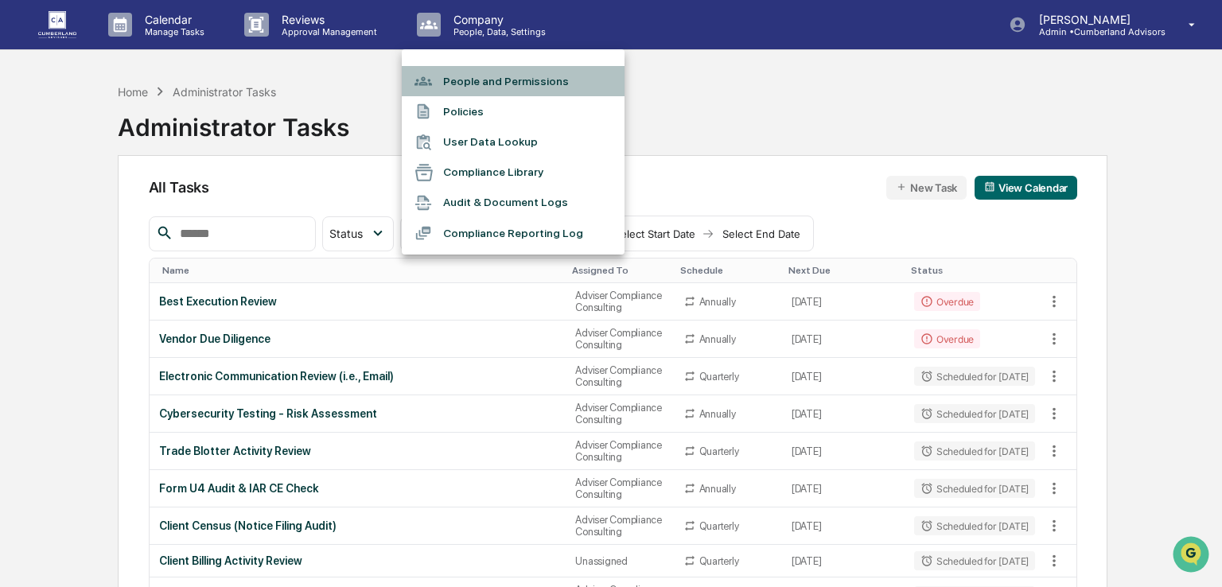
click at [466, 76] on li "People and Permissions" at bounding box center [513, 81] width 223 height 30
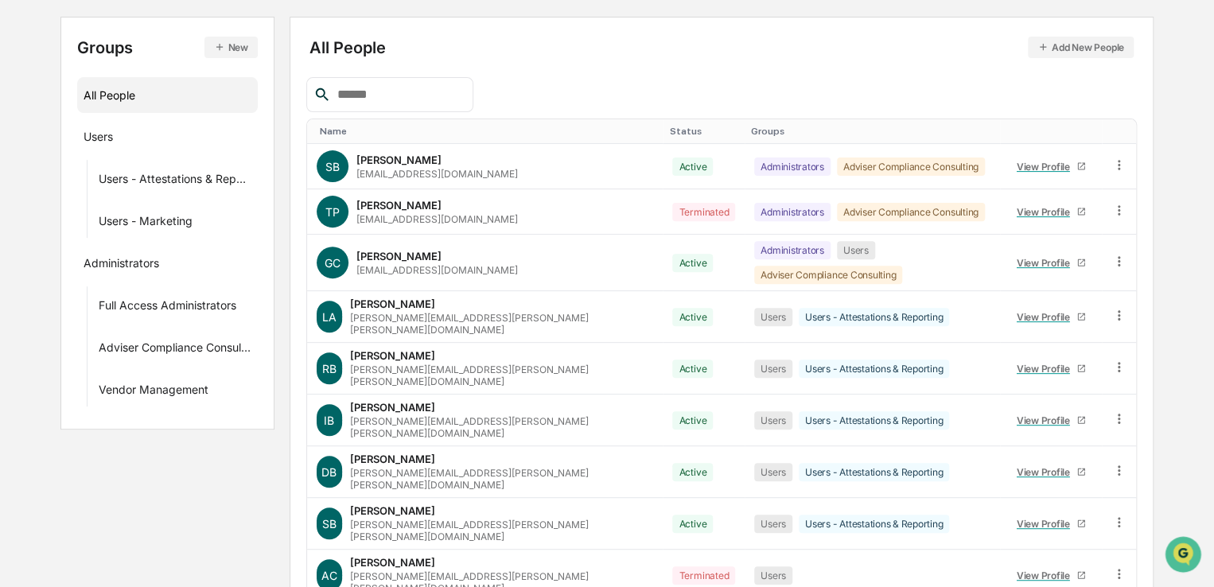
scroll to position [83, 0]
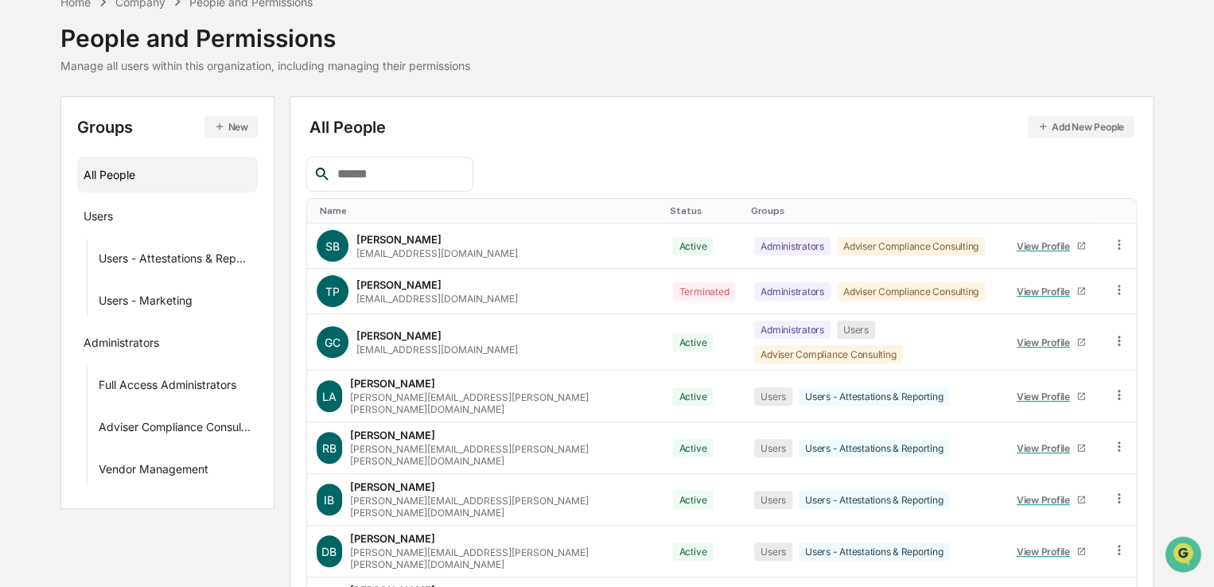
click at [378, 184] on input "text" at bounding box center [398, 174] width 135 height 21
type input "******"
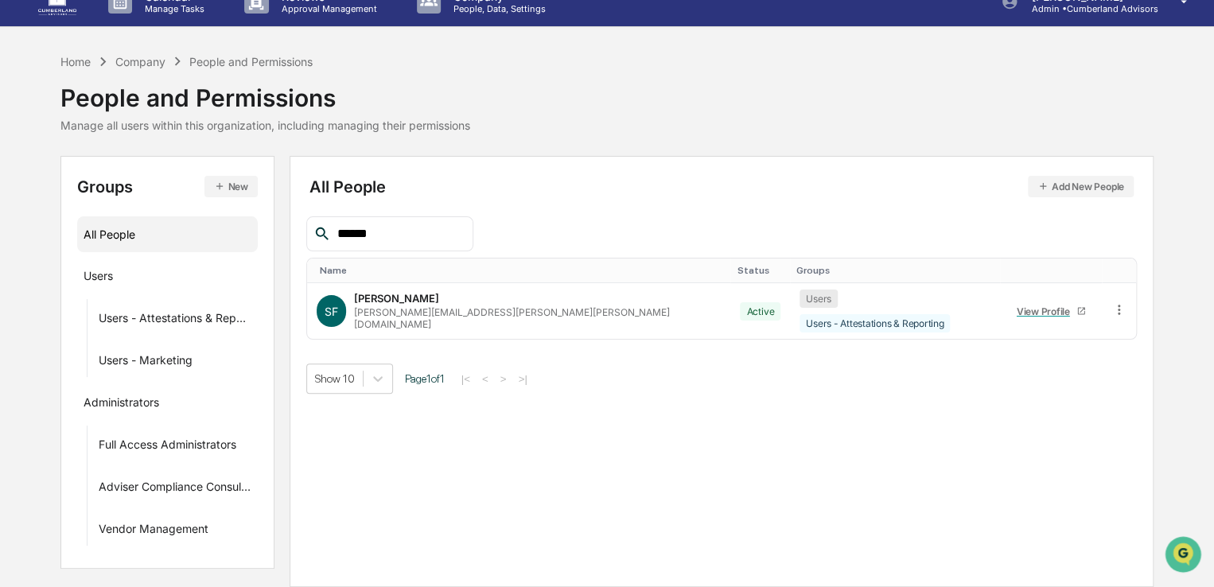
scroll to position [22, 0]
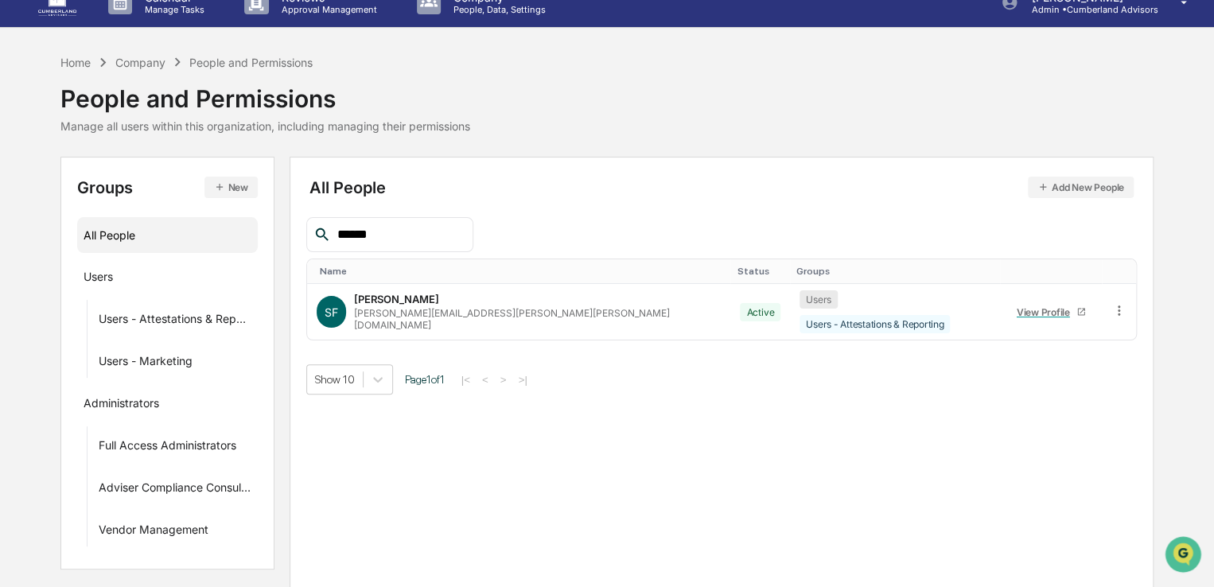
drag, startPoint x: 413, startPoint y: 235, endPoint x: 292, endPoint y: 232, distance: 121.0
click at [292, 232] on div "All People Add New People ****** Name Status Groups SF Steven Flewelling Steven…" at bounding box center [722, 372] width 864 height 431
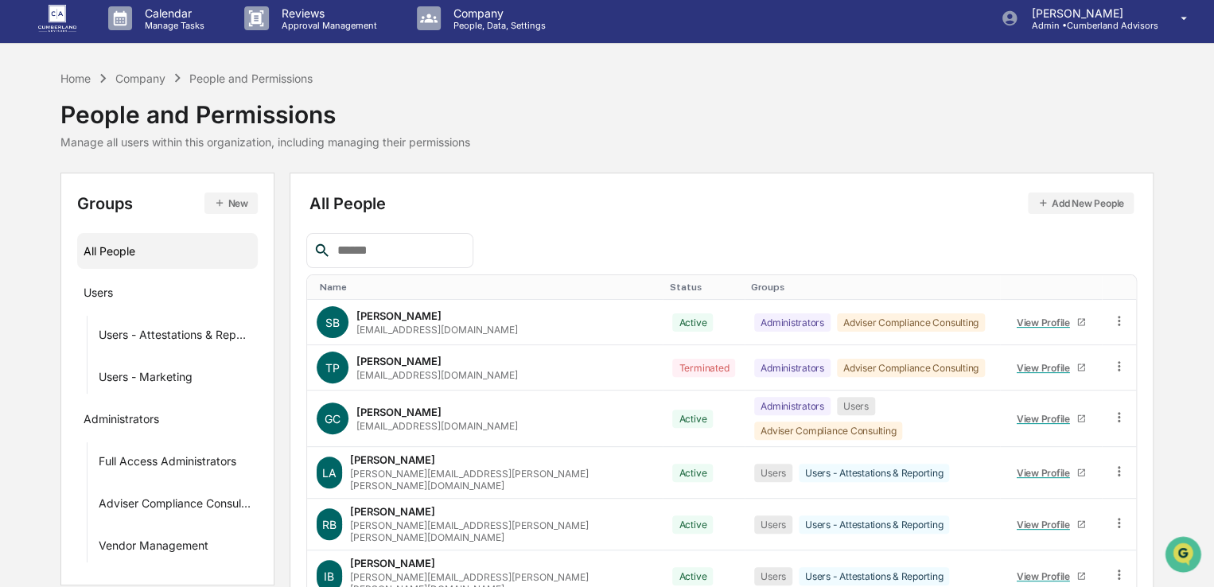
scroll to position [0, 0]
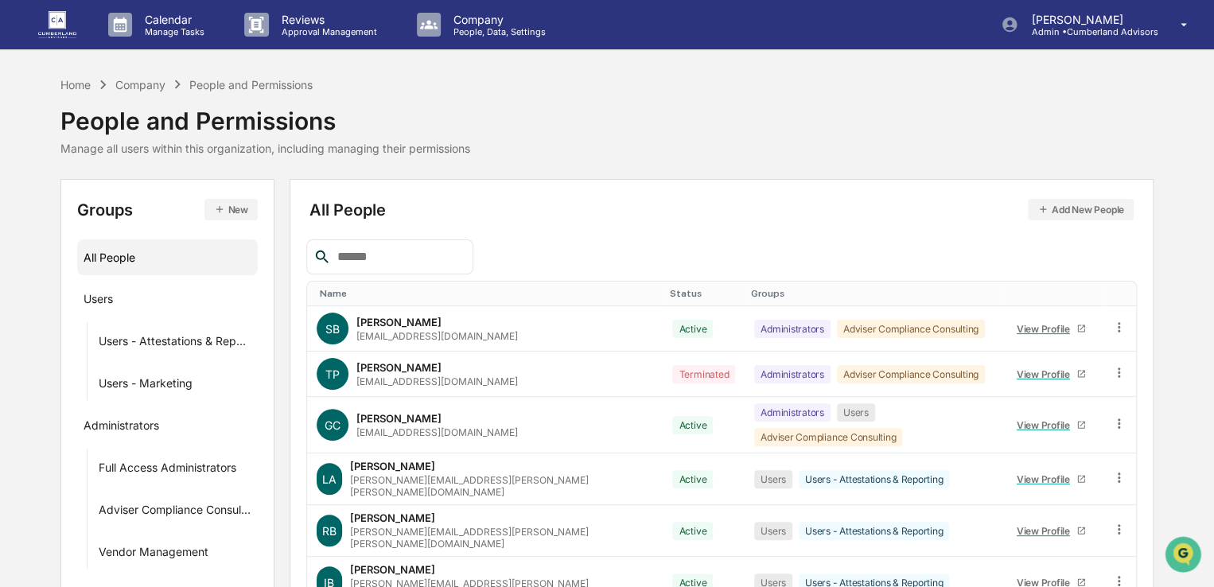
click at [44, 24] on img at bounding box center [57, 24] width 38 height 26
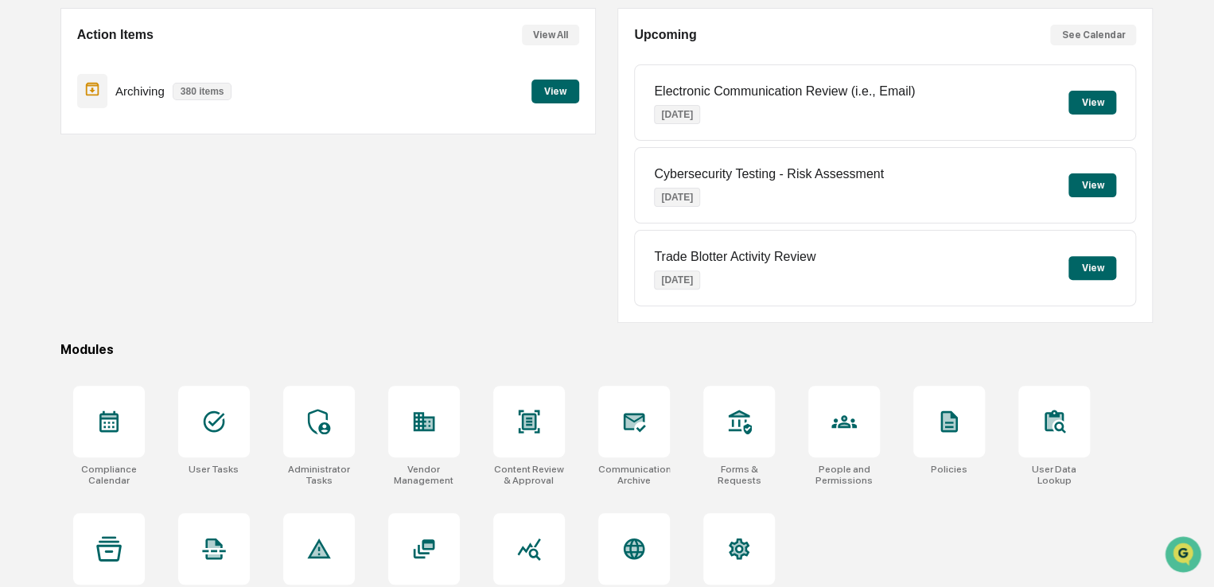
scroll to position [182, 0]
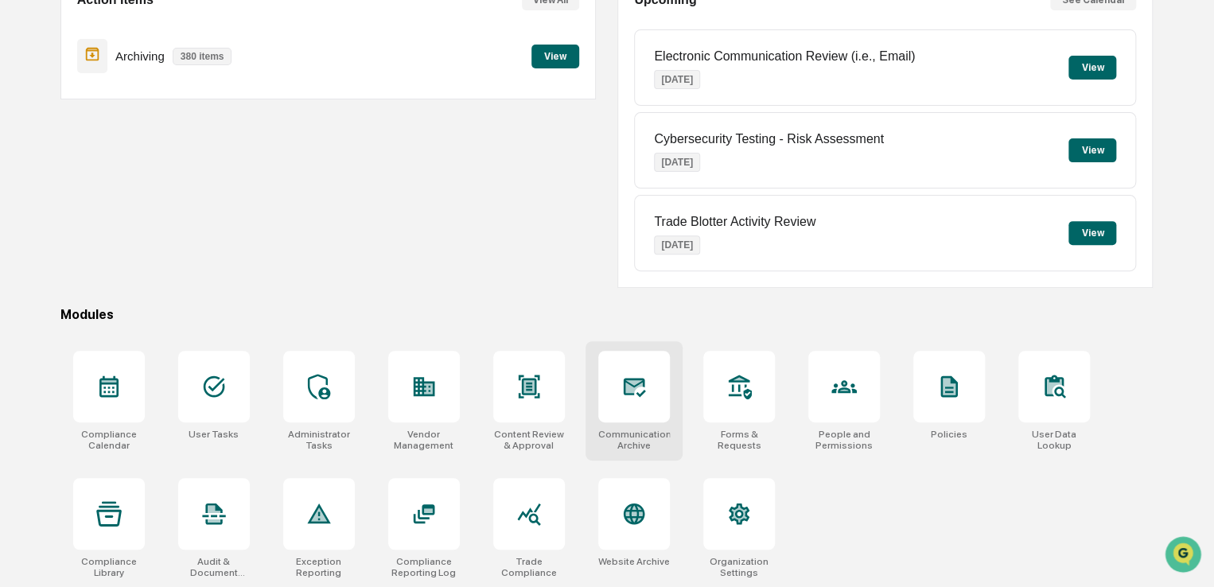
click at [667, 404] on div at bounding box center [634, 387] width 72 height 72
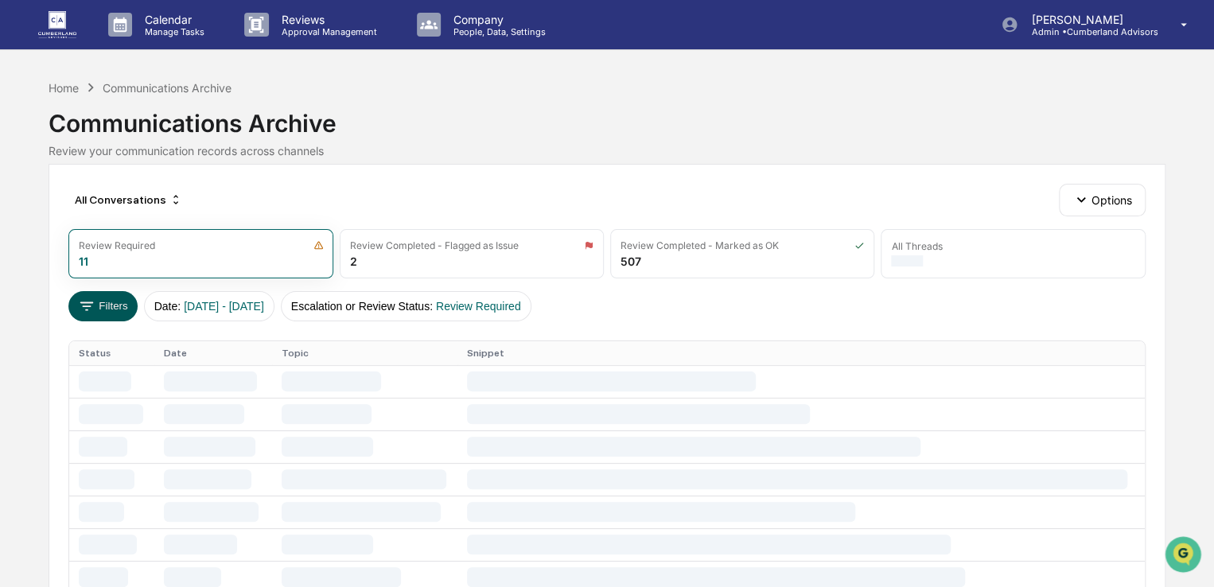
click at [99, 309] on button "Filters" at bounding box center [102, 306] width 69 height 30
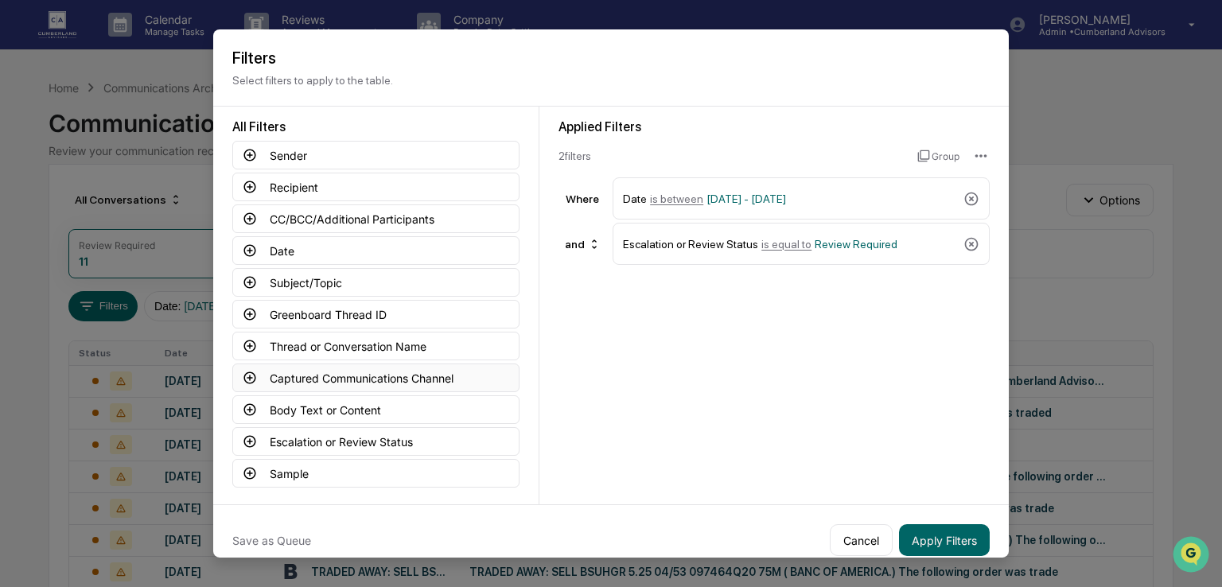
click at [337, 380] on button "Captured Communications Channel" at bounding box center [375, 378] width 287 height 29
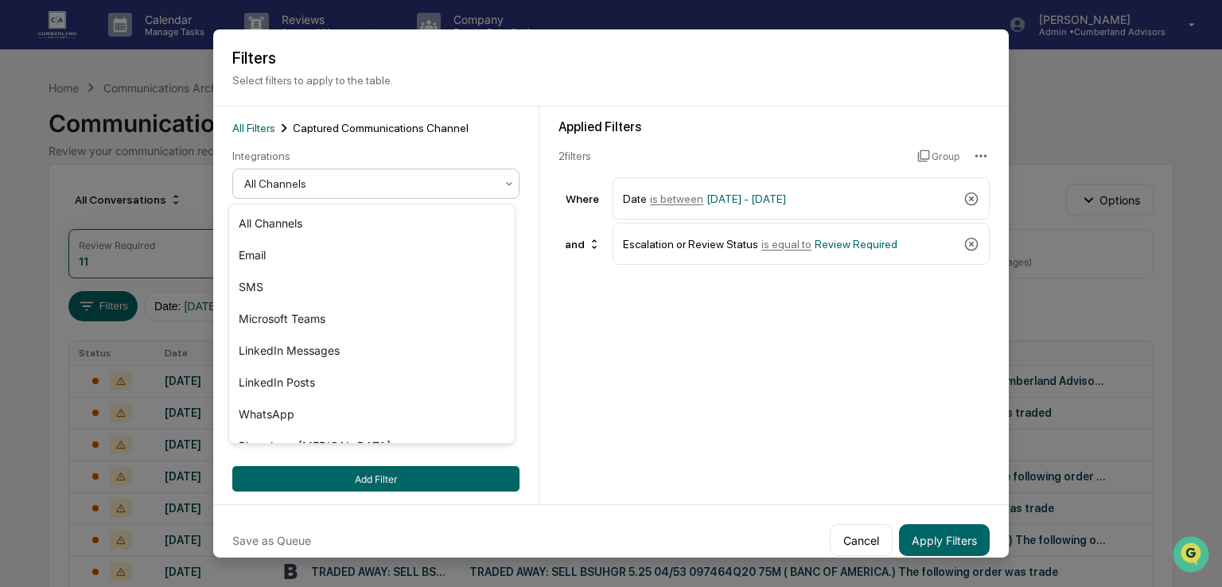
click at [363, 188] on div at bounding box center [369, 184] width 251 height 16
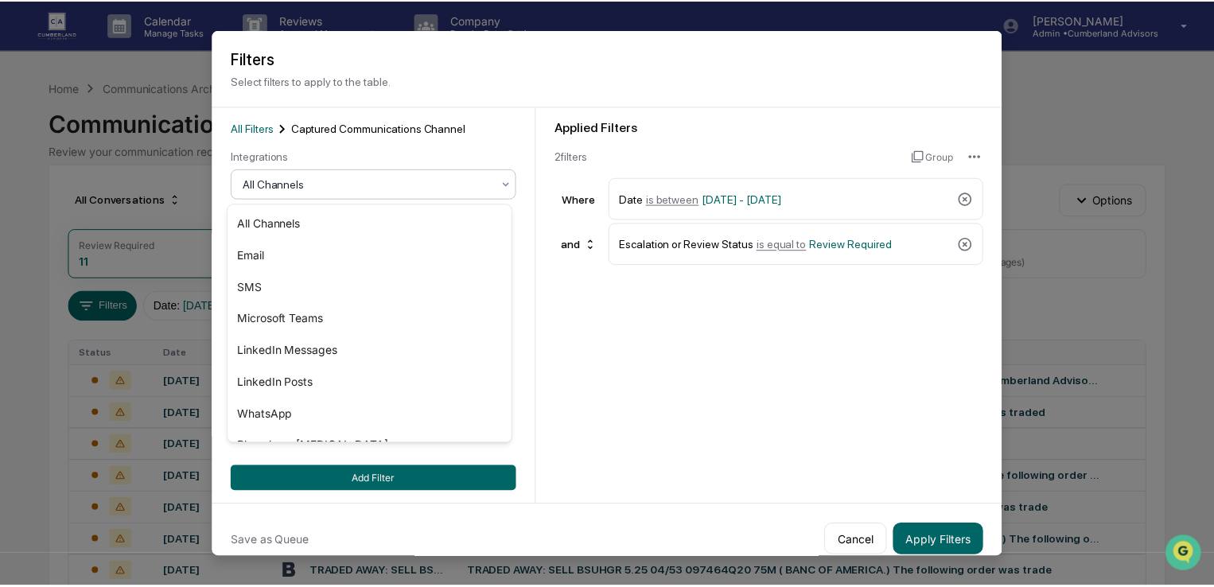
scroll to position [54, 0]
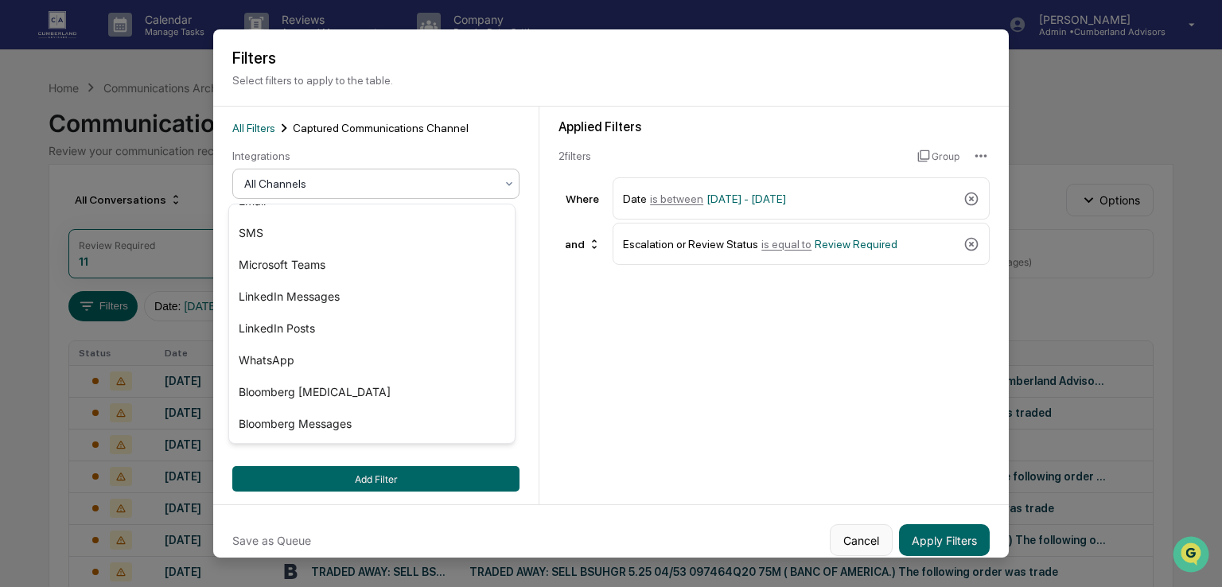
click at [857, 532] on button "Cancel" at bounding box center [861, 540] width 63 height 32
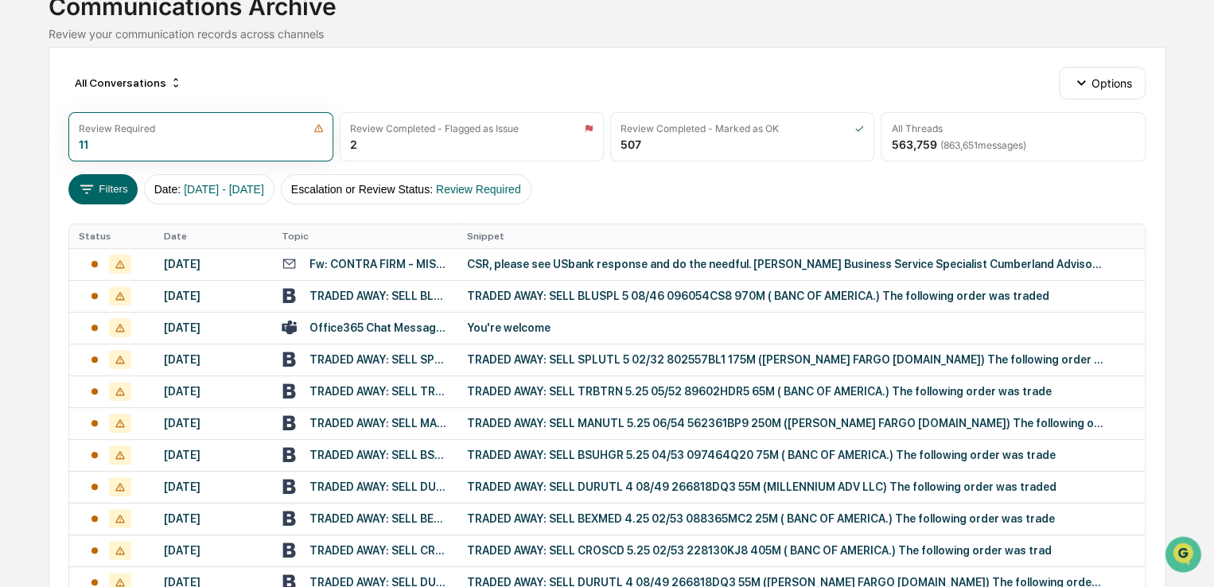
scroll to position [0, 0]
